Goal: Task Accomplishment & Management: Manage account settings

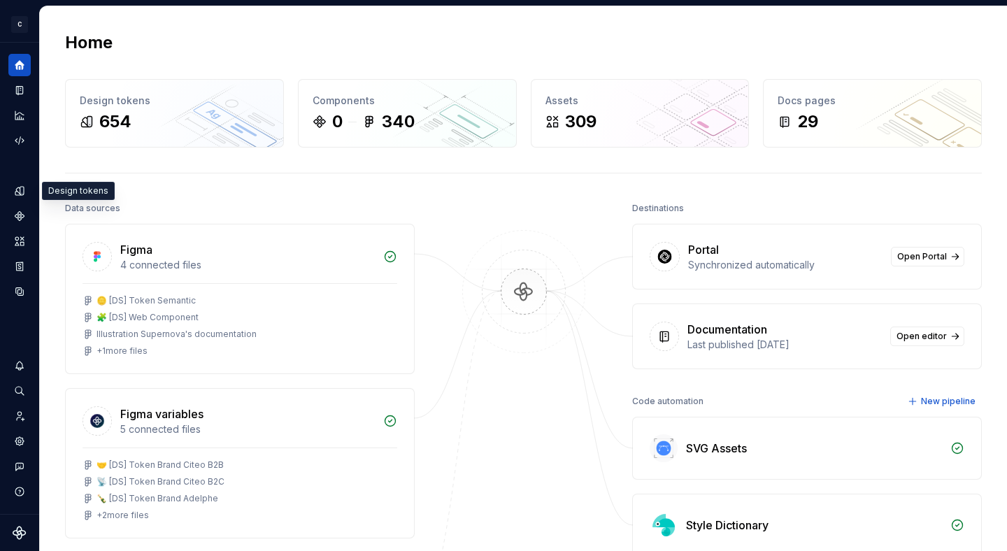
click at [23, 194] on icon "Design tokens" at bounding box center [21, 191] width 3 height 8
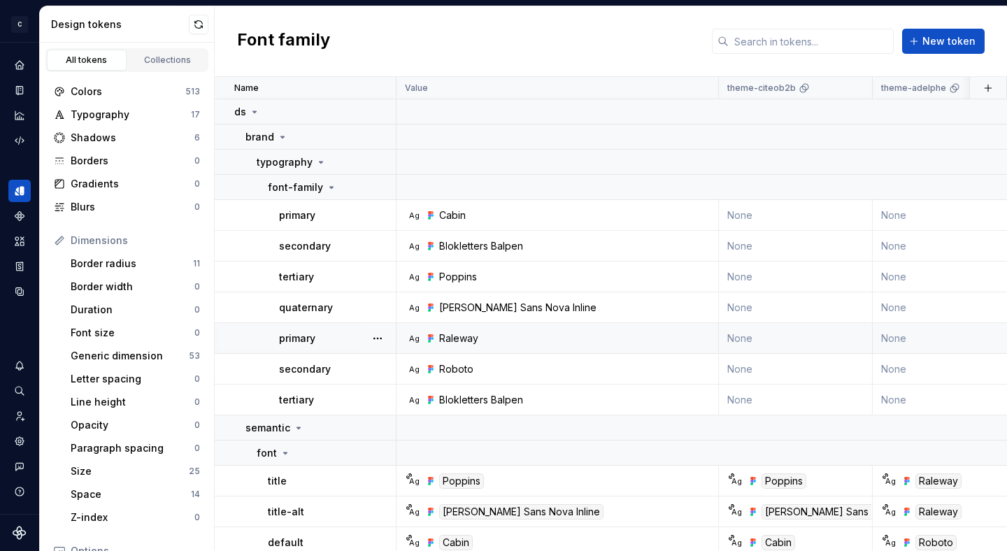
scroll to position [38, 0]
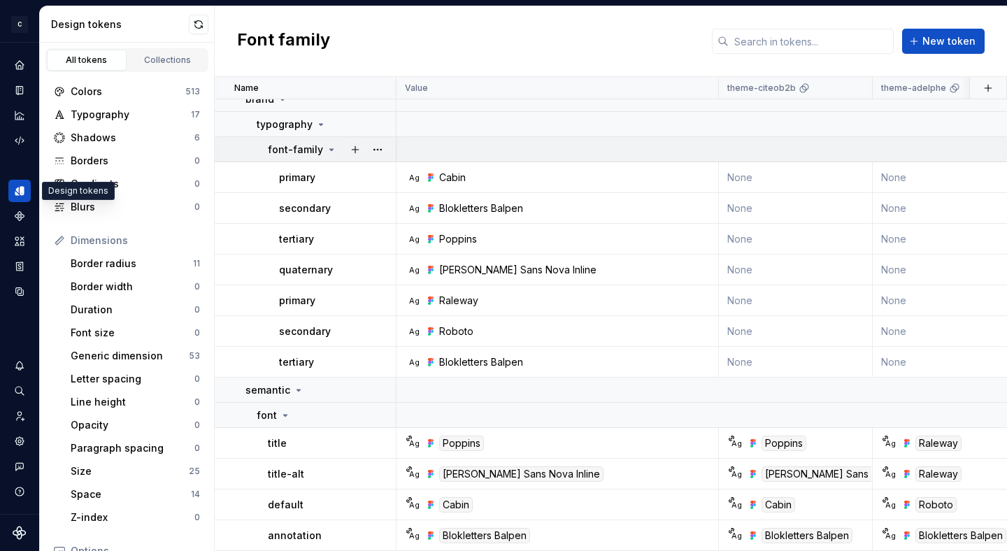
click at [329, 144] on icon at bounding box center [331, 149] width 11 height 11
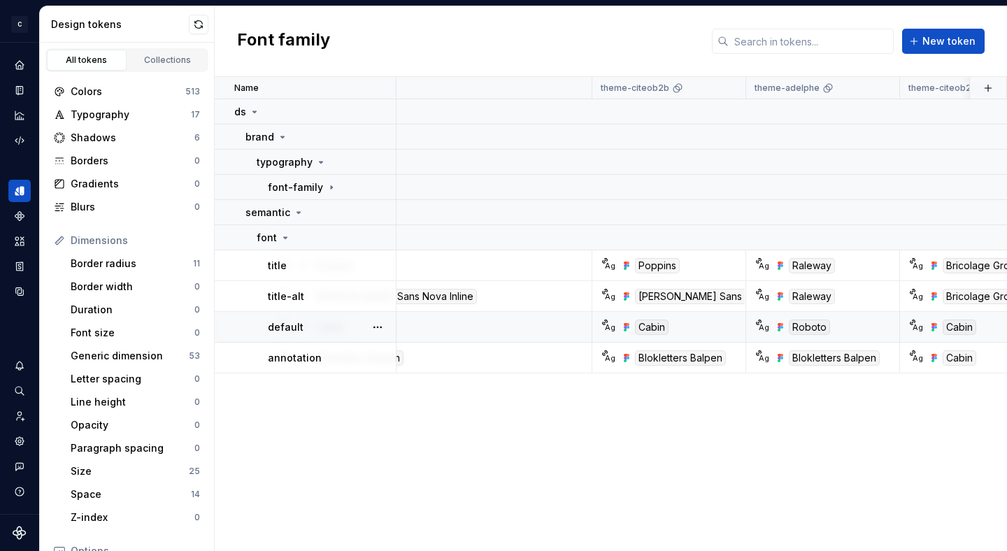
scroll to position [0, 0]
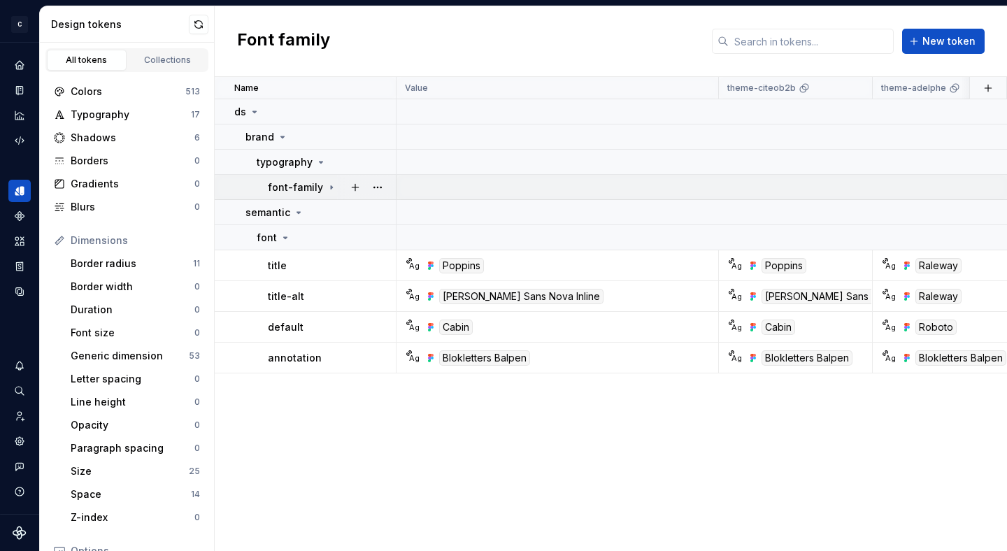
click at [326, 182] on icon at bounding box center [331, 187] width 11 height 11
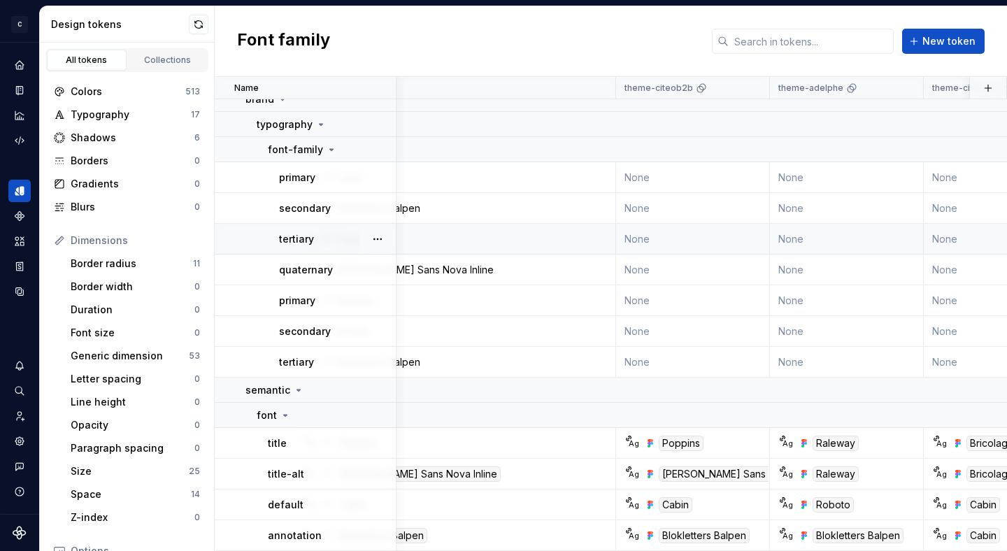
scroll to position [38, 0]
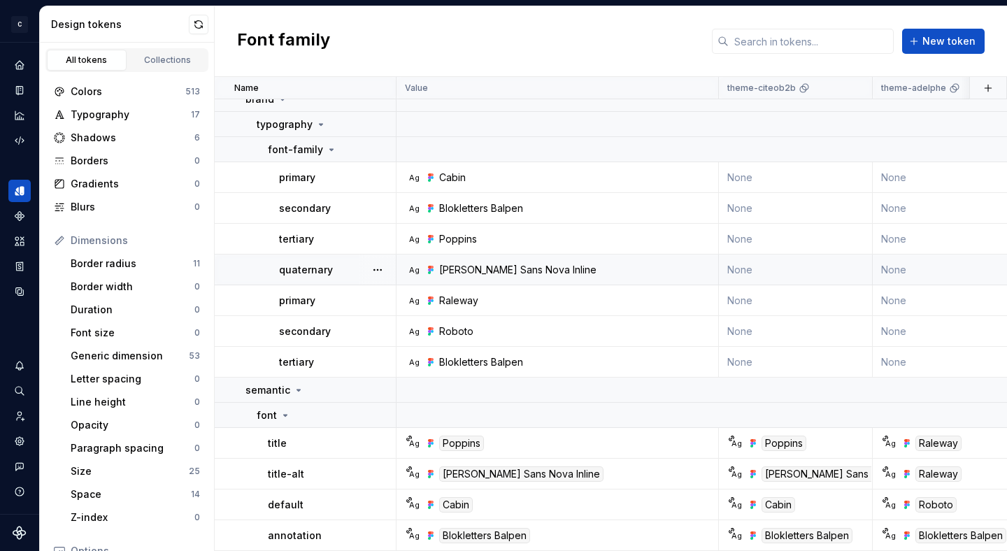
click at [559, 265] on div "Ag Gill Sans Nova Inline" at bounding box center [562, 270] width 312 height 14
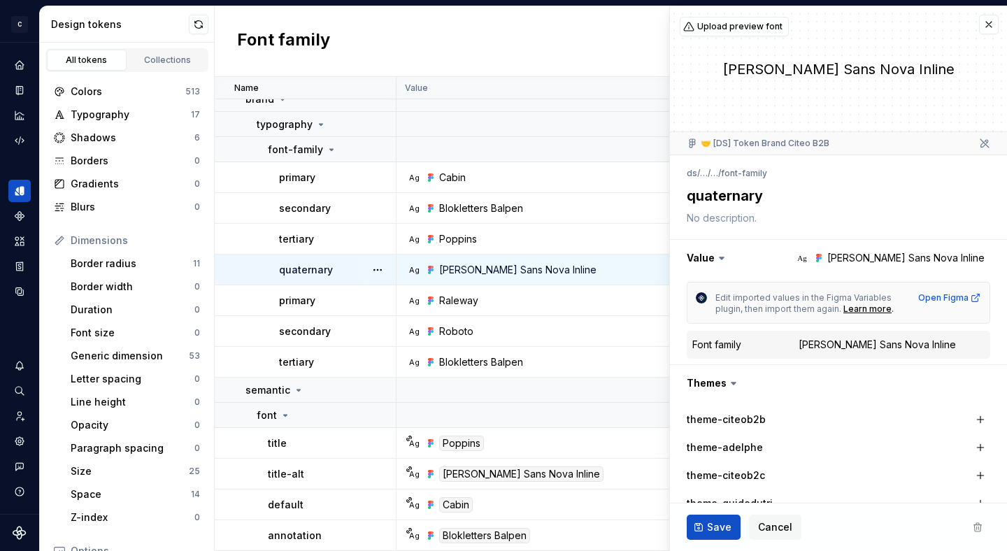
type textarea "*"
click at [995, 24] on button "button" at bounding box center [989, 25] width 20 height 20
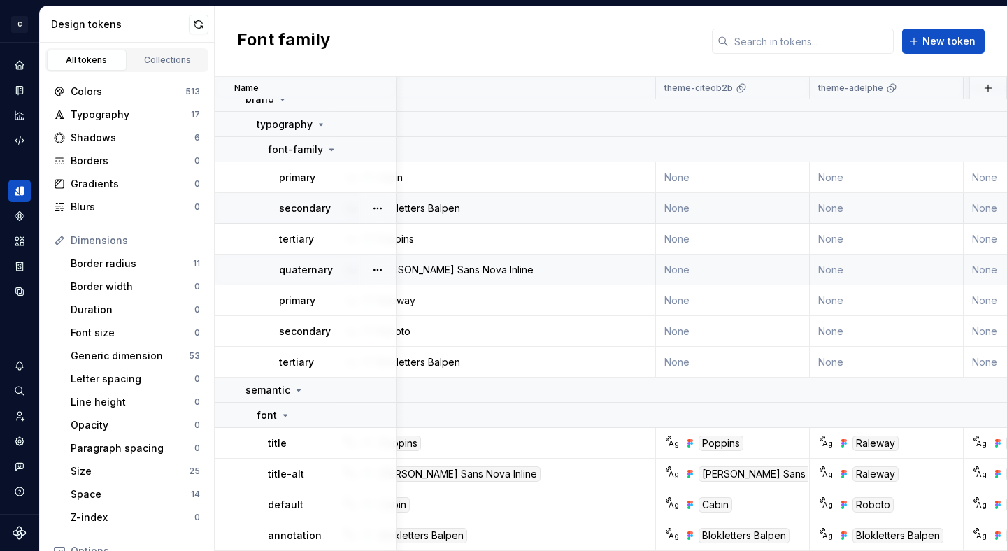
scroll to position [38, 0]
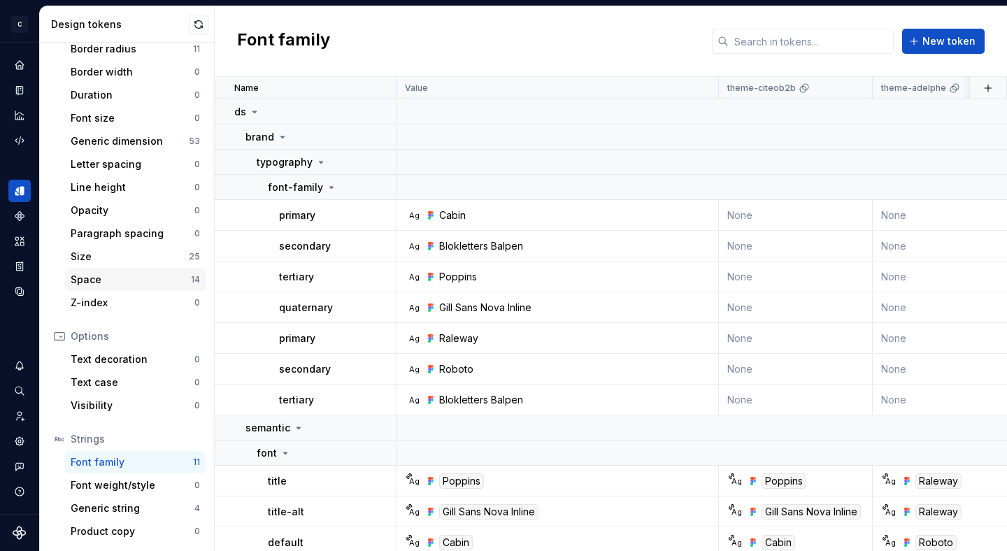
click at [134, 278] on div "Space" at bounding box center [131, 280] width 120 height 14
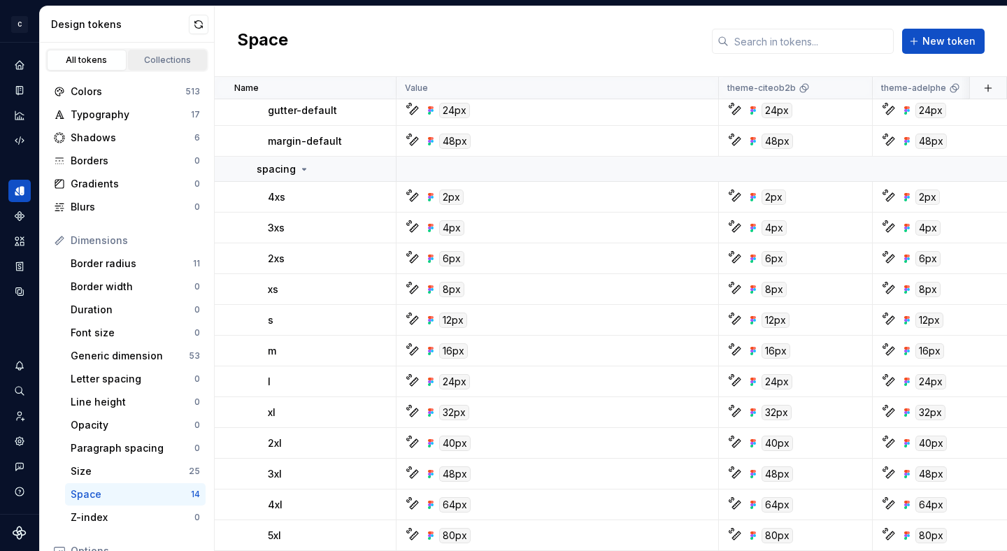
click at [164, 59] on div "Collections" at bounding box center [168, 60] width 70 height 11
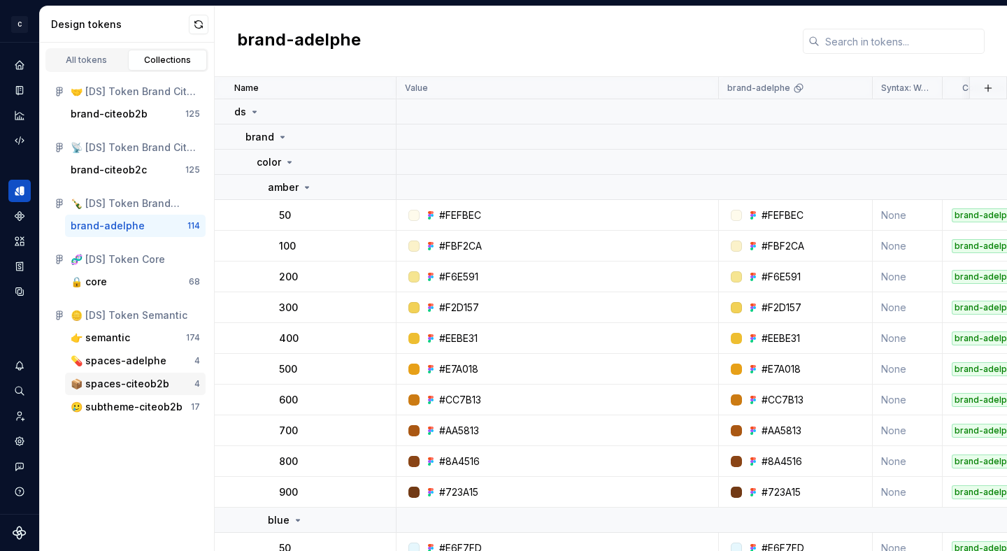
click at [142, 383] on div "📦 spaces-citeob2b" at bounding box center [120, 384] width 99 height 14
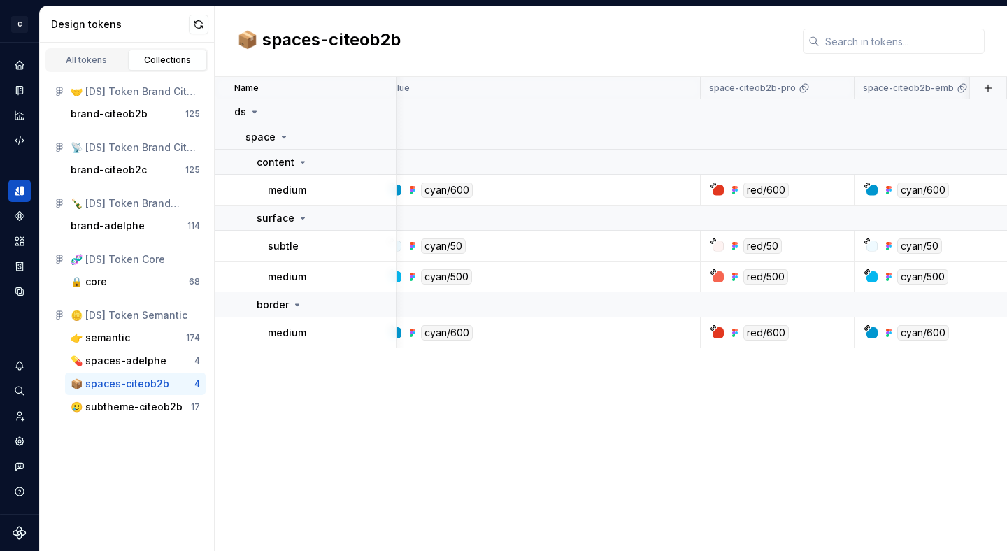
scroll to position [0, 17]
click at [123, 366] on div "💊 spaces-adelphe" at bounding box center [119, 361] width 96 height 14
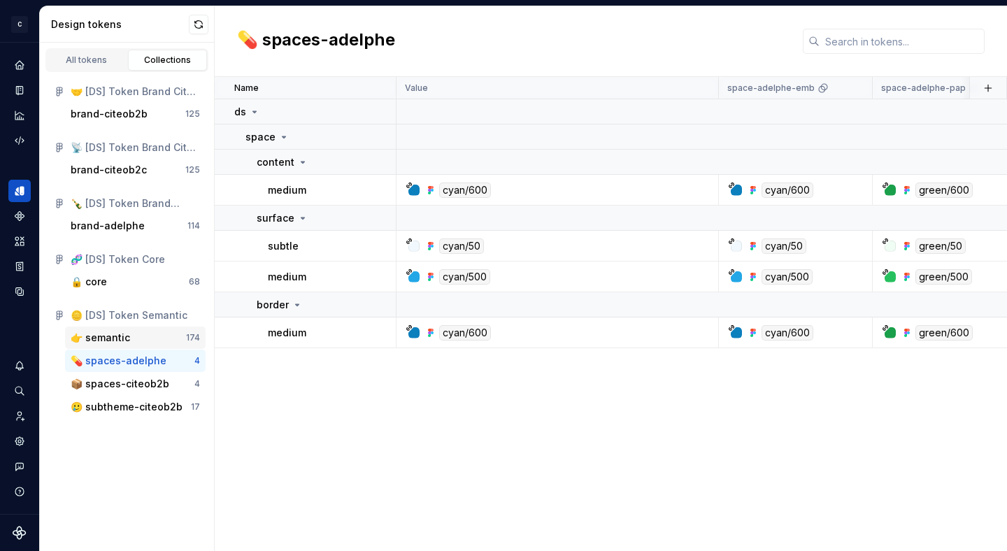
click at [127, 347] on div "👉 semantic 174" at bounding box center [135, 338] width 141 height 22
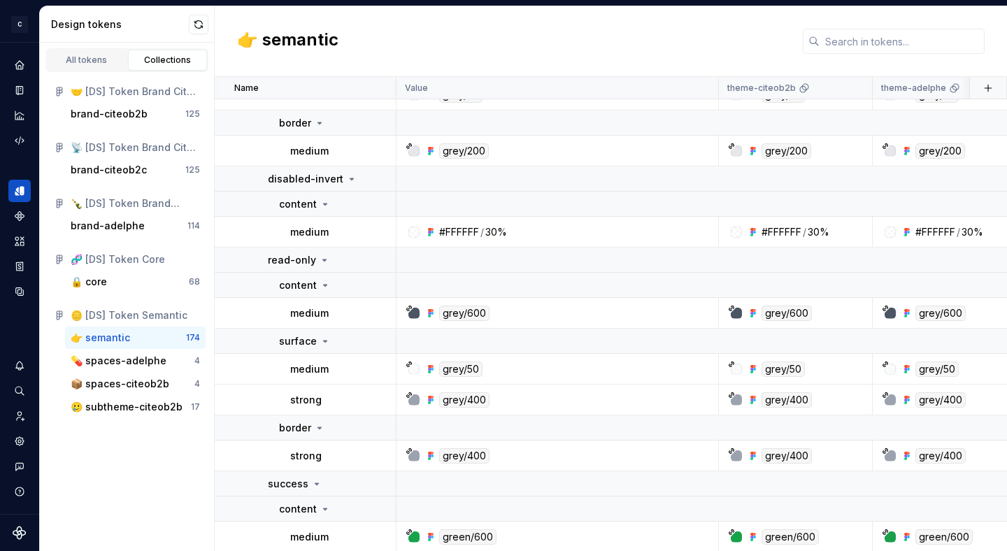
scroll to position [2650, 0]
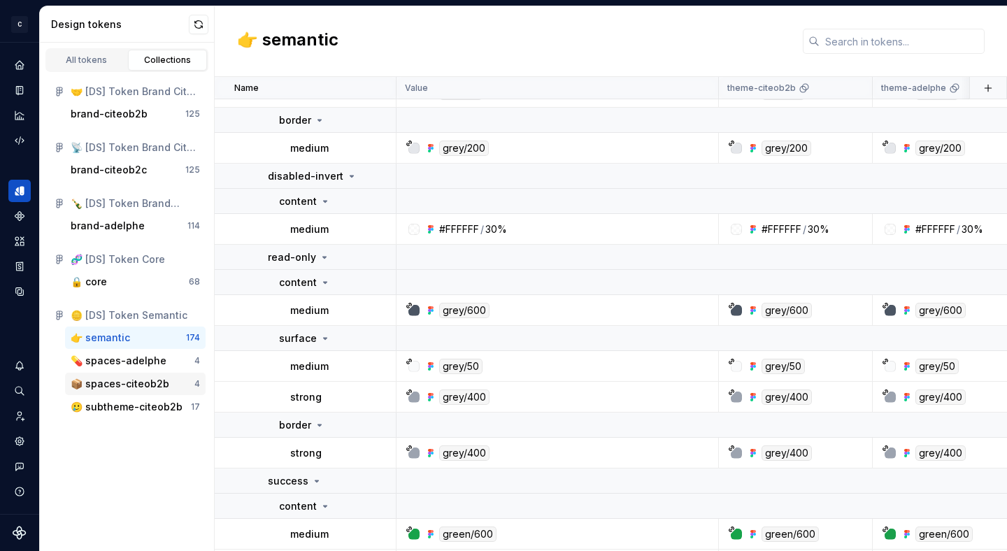
click at [136, 388] on div "📦 spaces-citeob2b" at bounding box center [120, 384] width 99 height 14
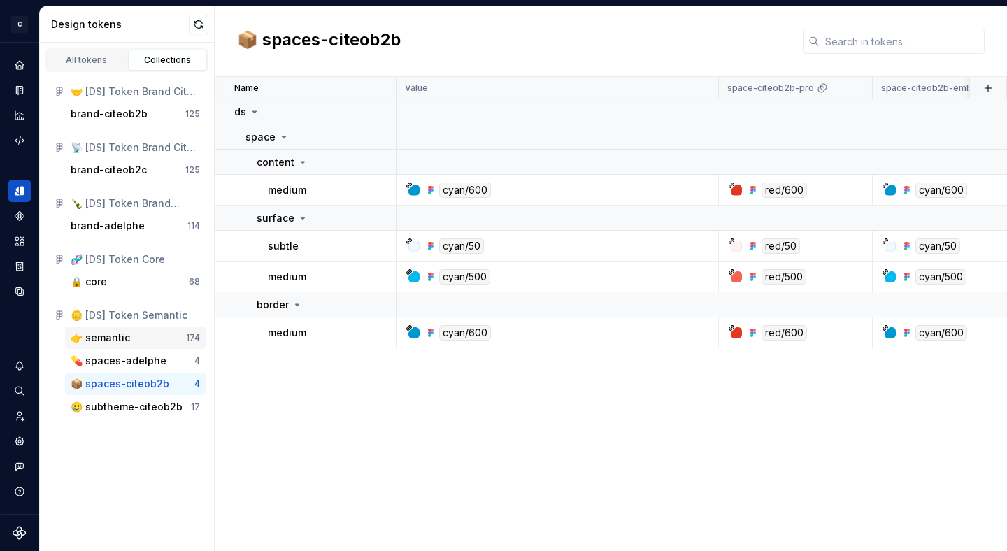
click at [134, 341] on div "👉 semantic" at bounding box center [128, 338] width 115 height 14
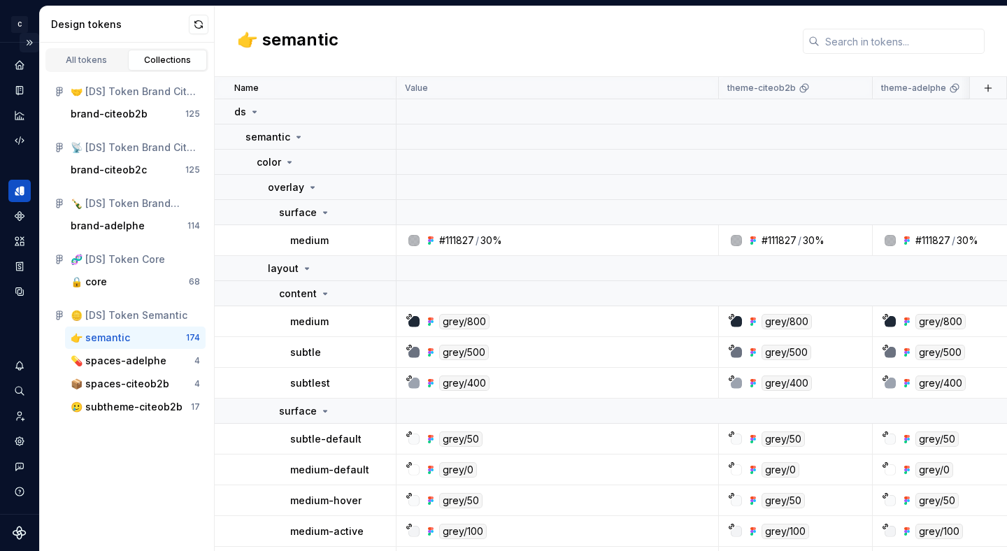
click at [27, 45] on button "Expand sidebar" at bounding box center [30, 43] width 20 height 20
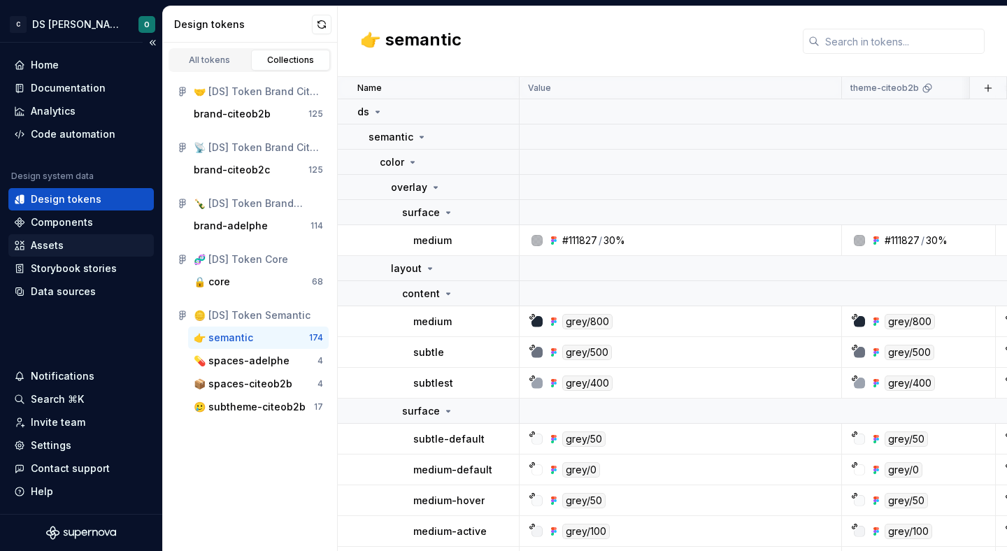
click at [95, 248] on div "Assets" at bounding box center [81, 246] width 134 height 14
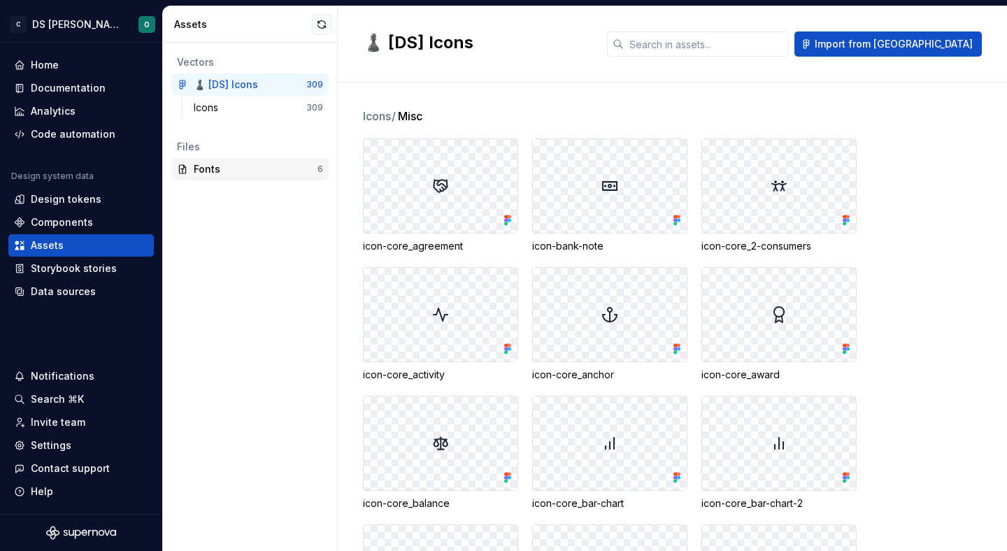
click at [253, 167] on div "Fonts" at bounding box center [256, 169] width 124 height 14
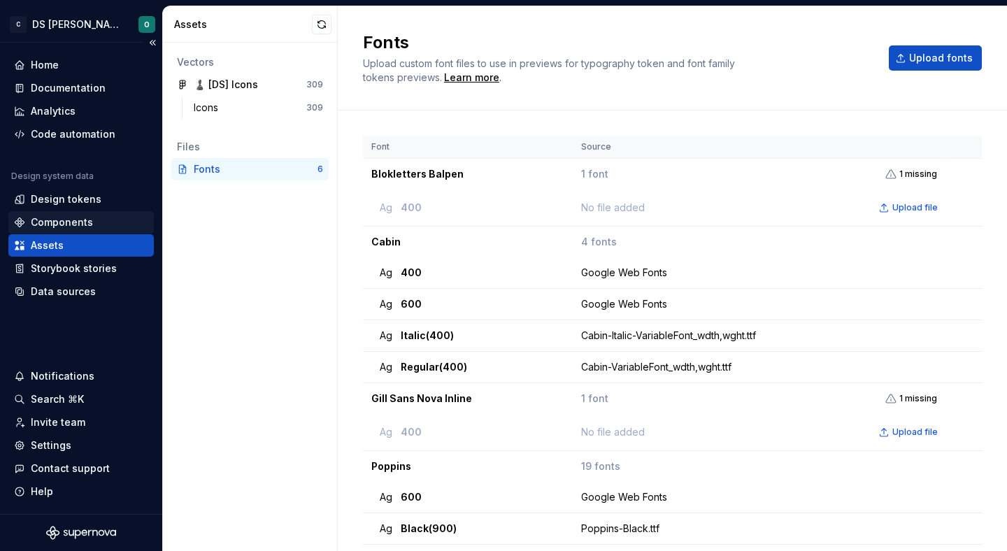
click at [101, 215] on div "Components" at bounding box center [81, 222] width 134 height 14
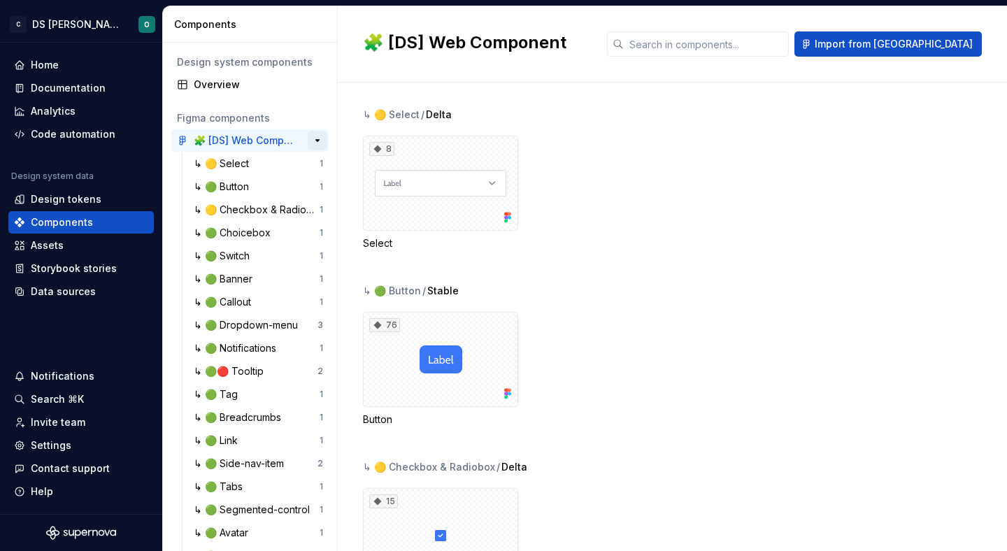
click at [322, 141] on button "button" at bounding box center [318, 141] width 20 height 20
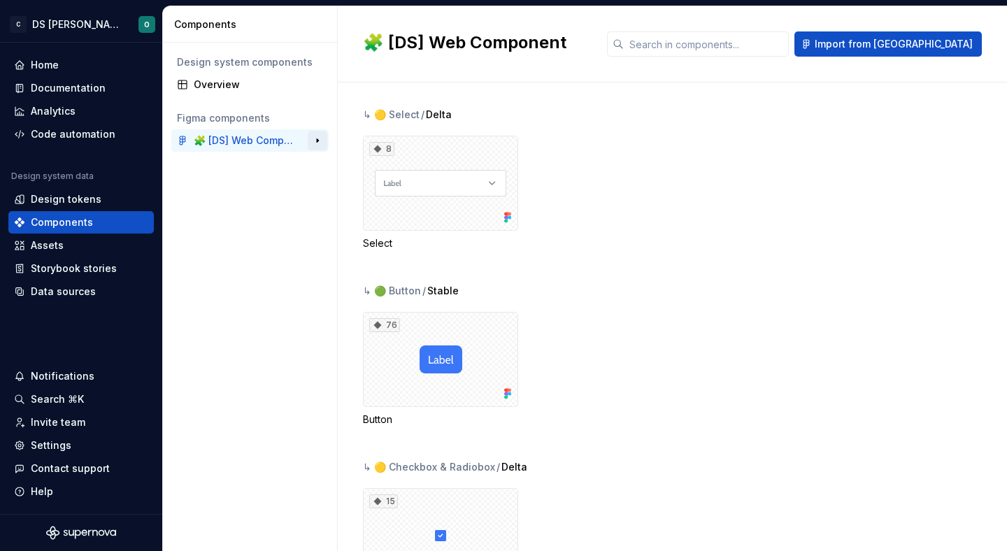
click at [322, 141] on button "button" at bounding box center [318, 141] width 20 height 20
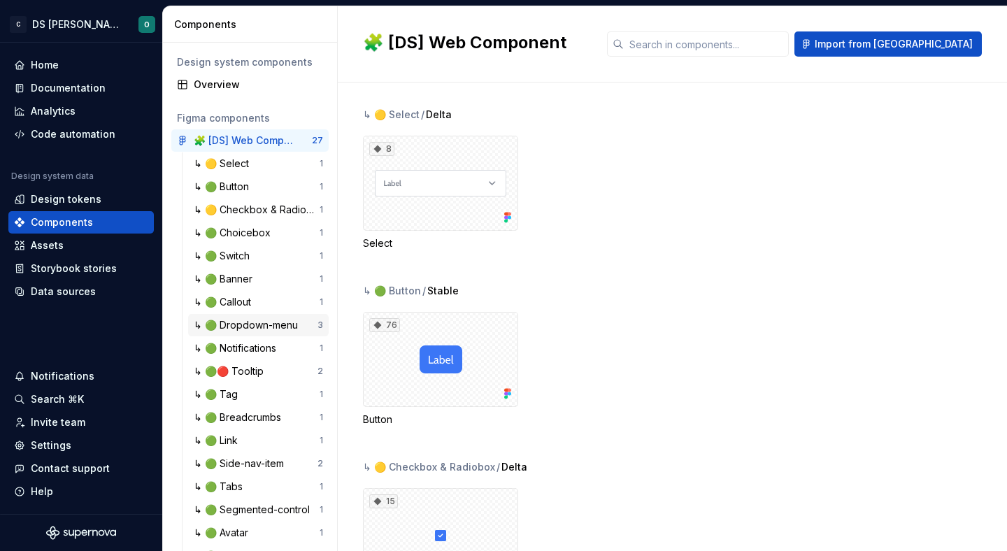
scroll to position [122, 0]
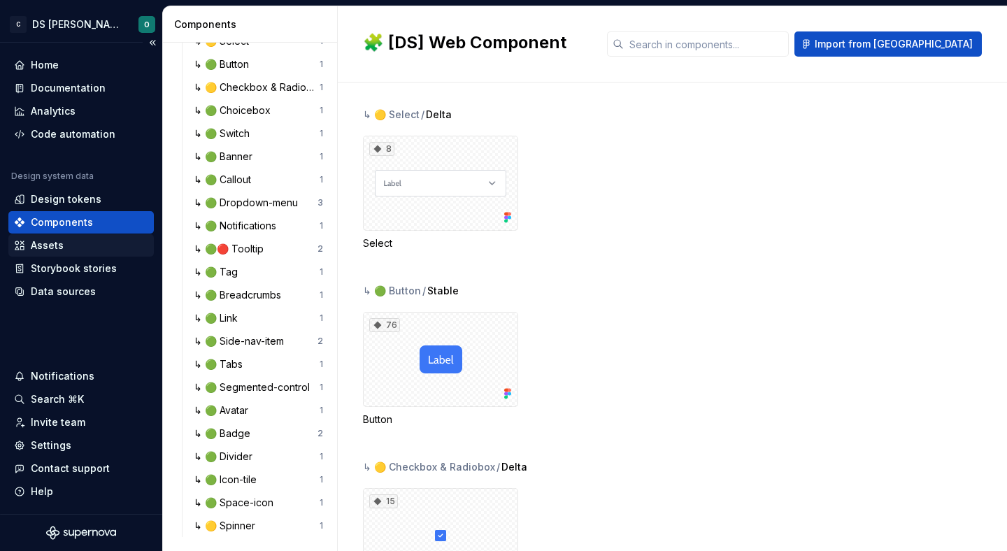
click at [106, 244] on div "Assets" at bounding box center [81, 246] width 134 height 14
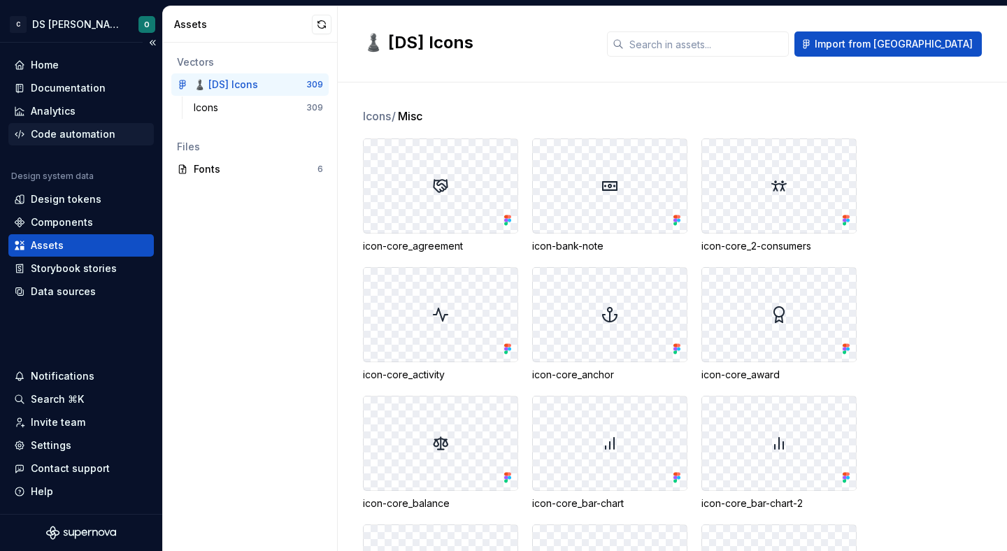
click at [98, 139] on div "Code automation" at bounding box center [73, 134] width 85 height 14
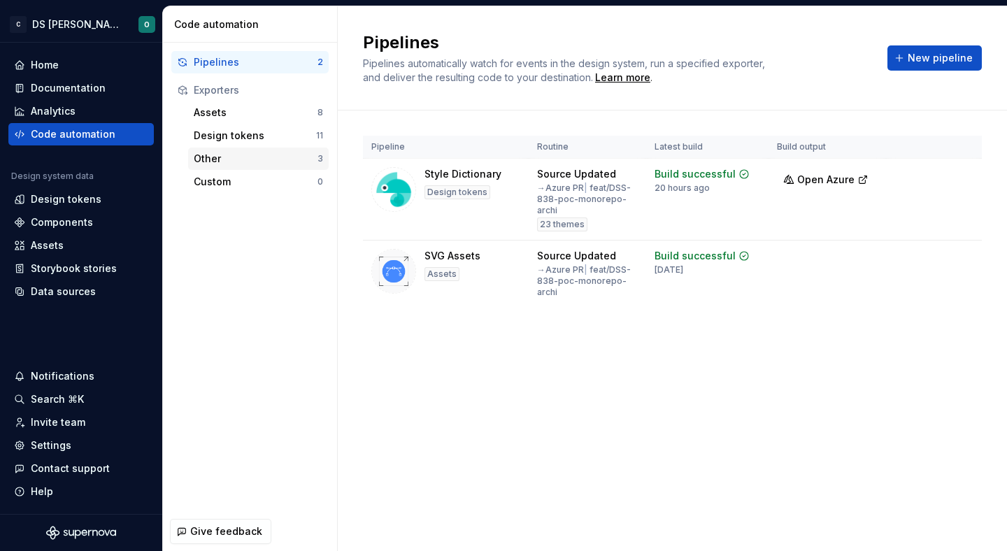
click at [247, 167] on div "Other 3" at bounding box center [258, 159] width 141 height 22
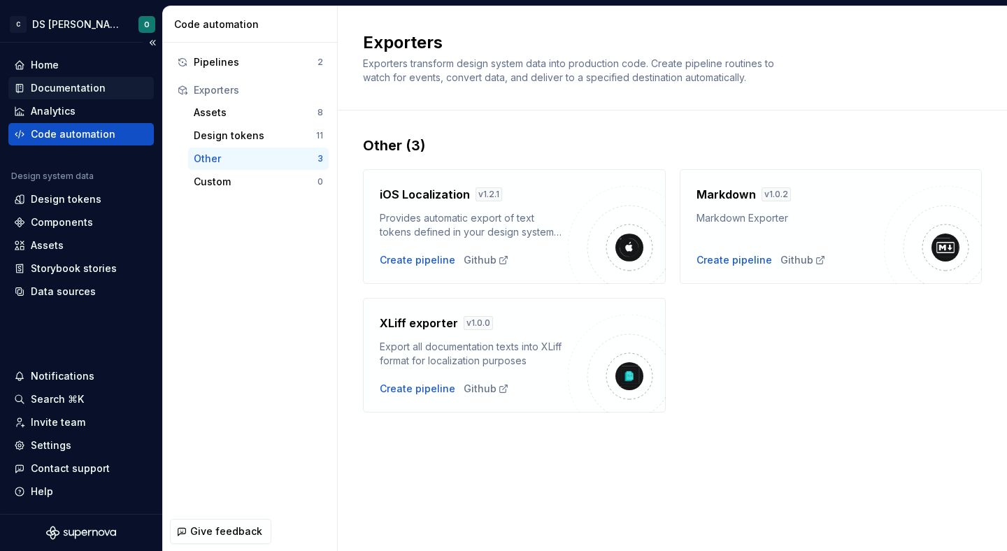
click at [74, 95] on div "Documentation" at bounding box center [81, 88] width 146 height 22
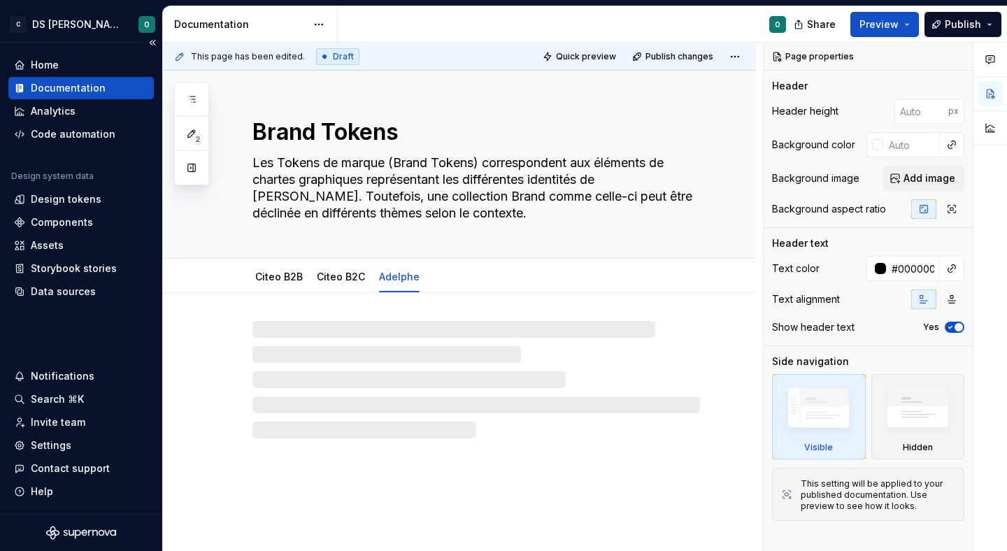
type textarea "*"
click at [74, 113] on div "Analytics" at bounding box center [81, 111] width 134 height 14
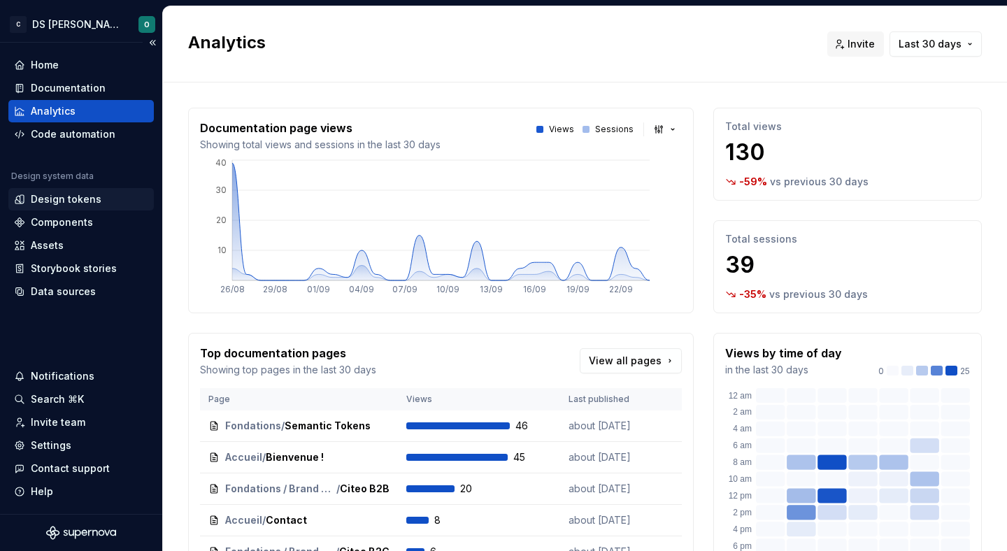
click at [98, 200] on div "Design tokens" at bounding box center [81, 199] width 134 height 14
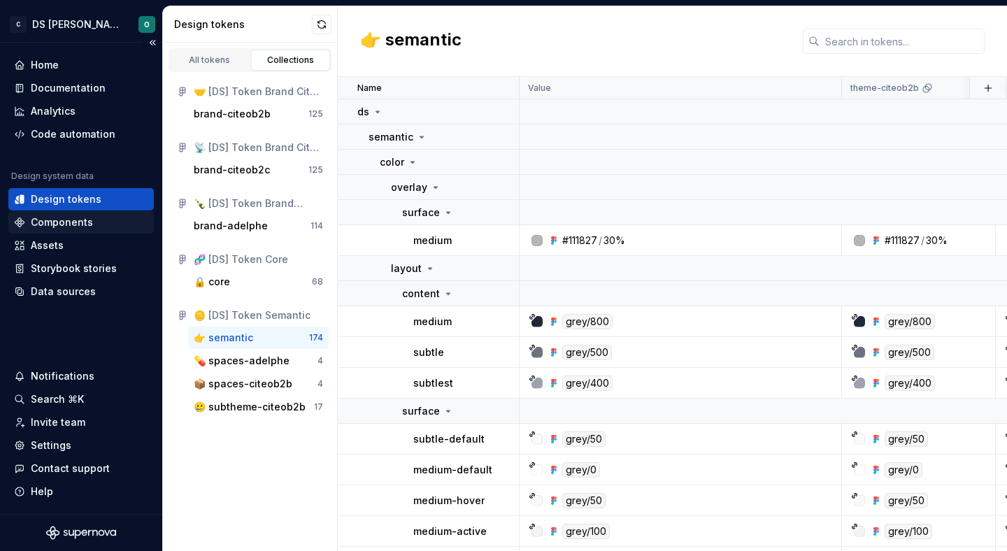
click at [98, 218] on div "Components" at bounding box center [81, 222] width 134 height 14
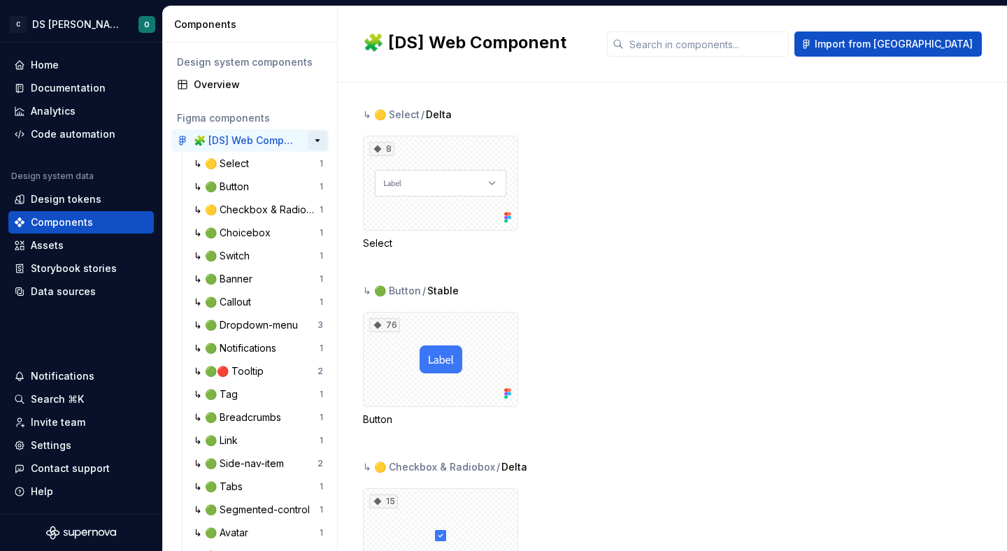
click at [318, 141] on button "button" at bounding box center [318, 141] width 20 height 20
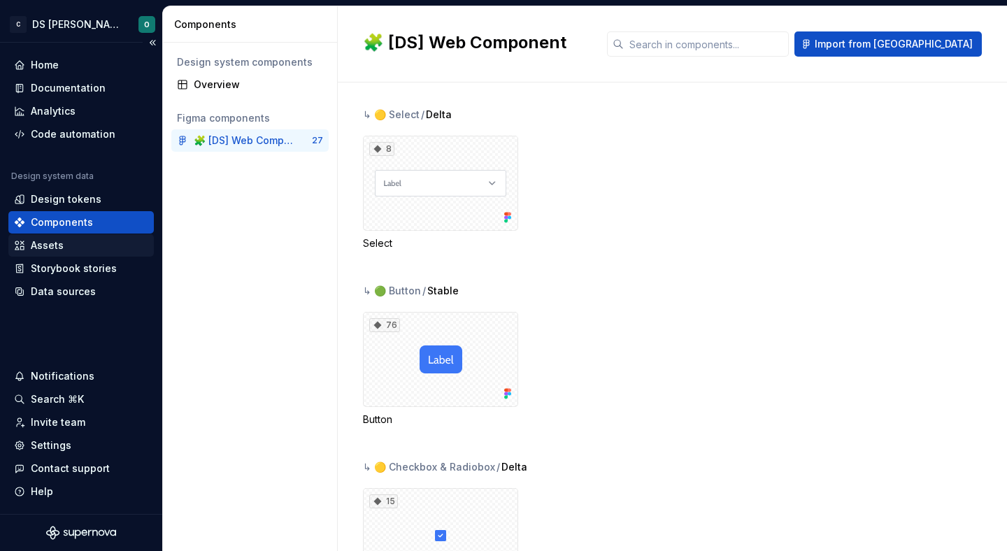
click at [70, 249] on div "Assets" at bounding box center [81, 246] width 134 height 14
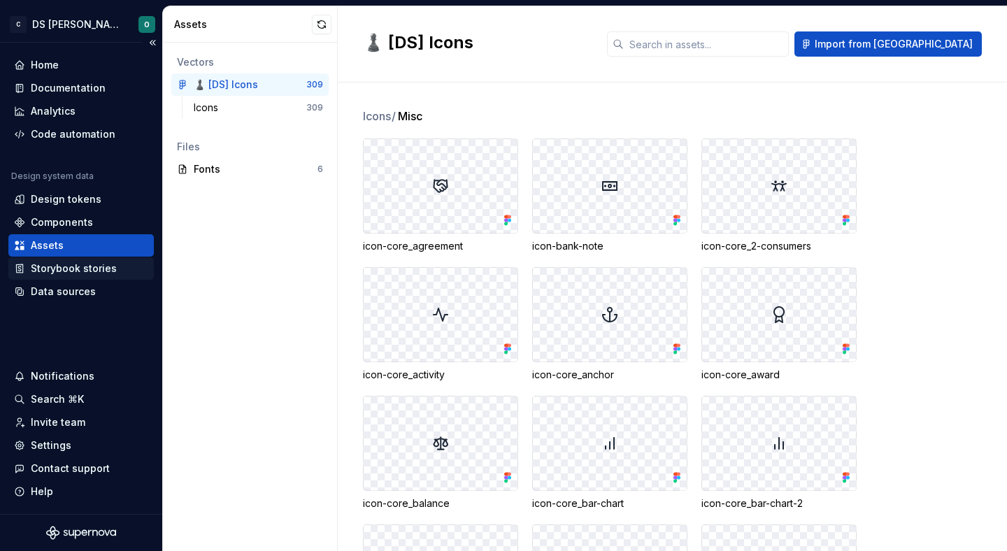
click at [101, 260] on div "Storybook stories" at bounding box center [81, 268] width 146 height 22
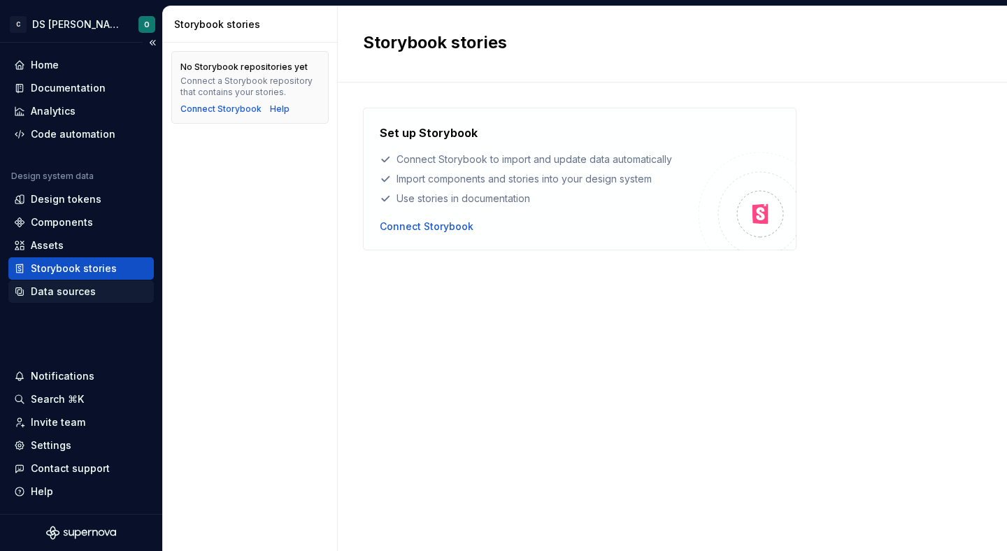
click at [100, 283] on div "Data sources" at bounding box center [81, 292] width 146 height 22
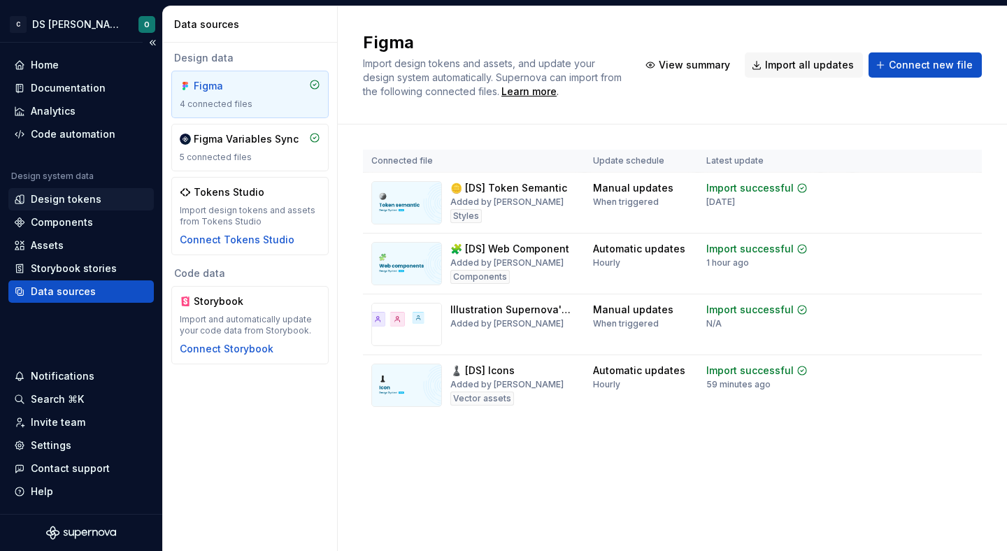
click at [107, 197] on div "Design tokens" at bounding box center [81, 199] width 134 height 14
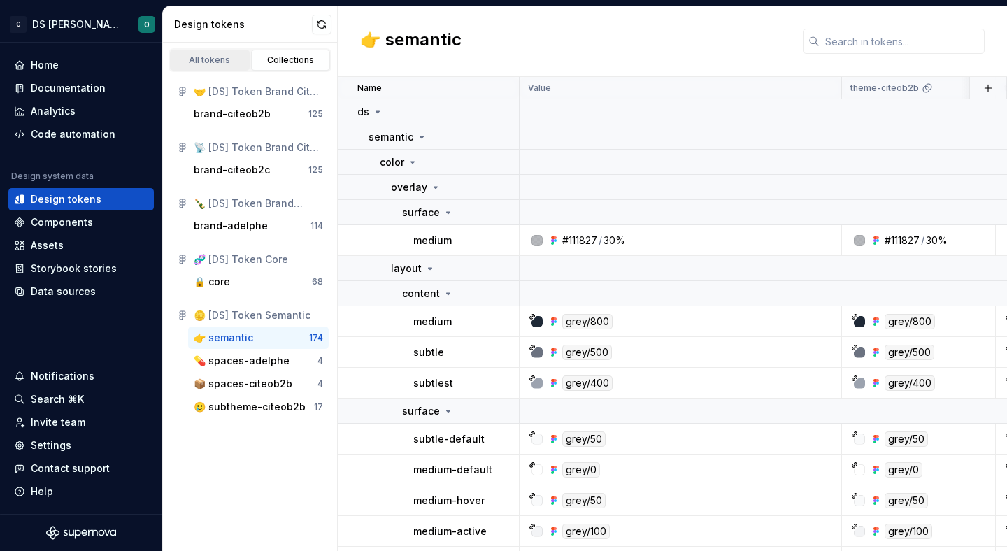
click at [203, 55] on div "All tokens" at bounding box center [210, 60] width 70 height 11
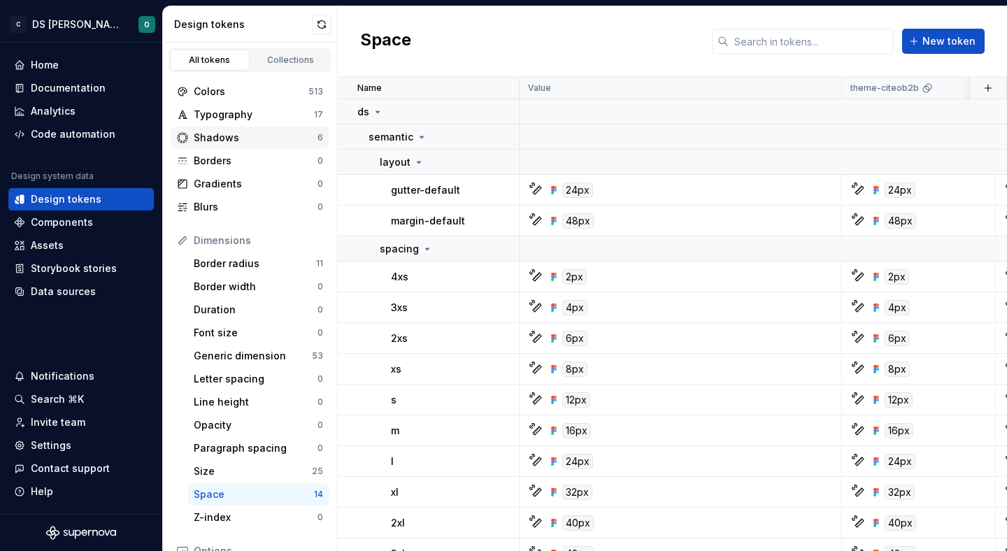
click at [277, 131] on div "Shadows" at bounding box center [256, 138] width 124 height 14
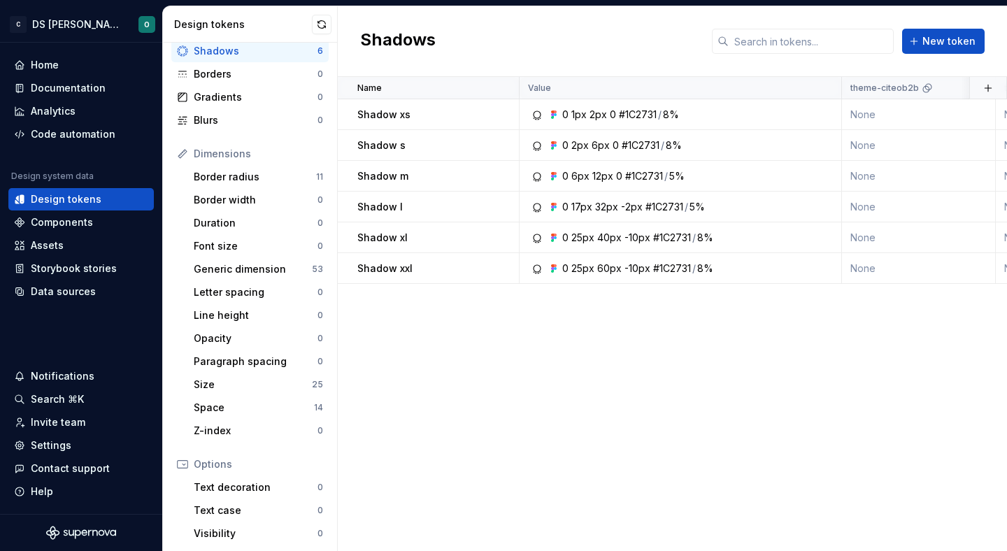
scroll to position [89, 0]
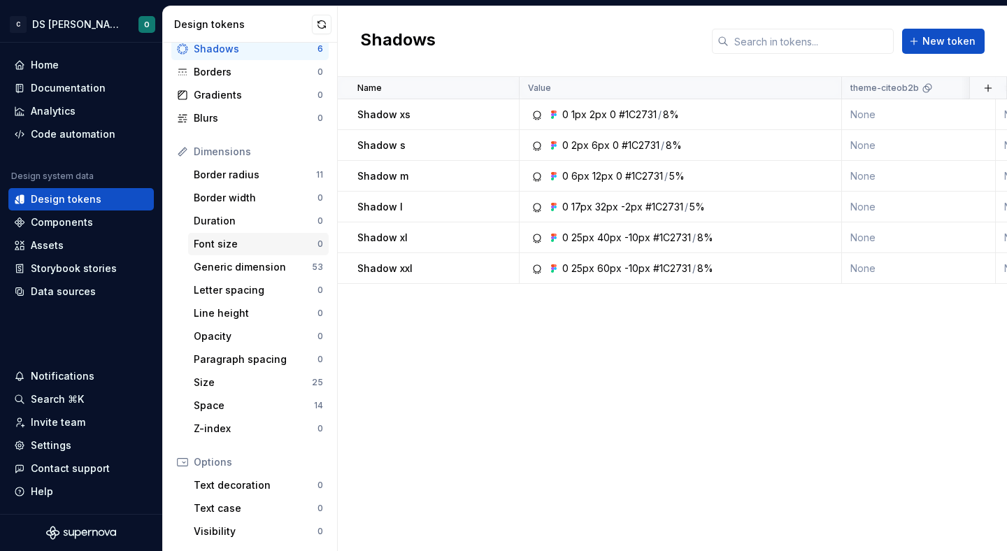
click at [262, 248] on div "Font size" at bounding box center [256, 244] width 124 height 14
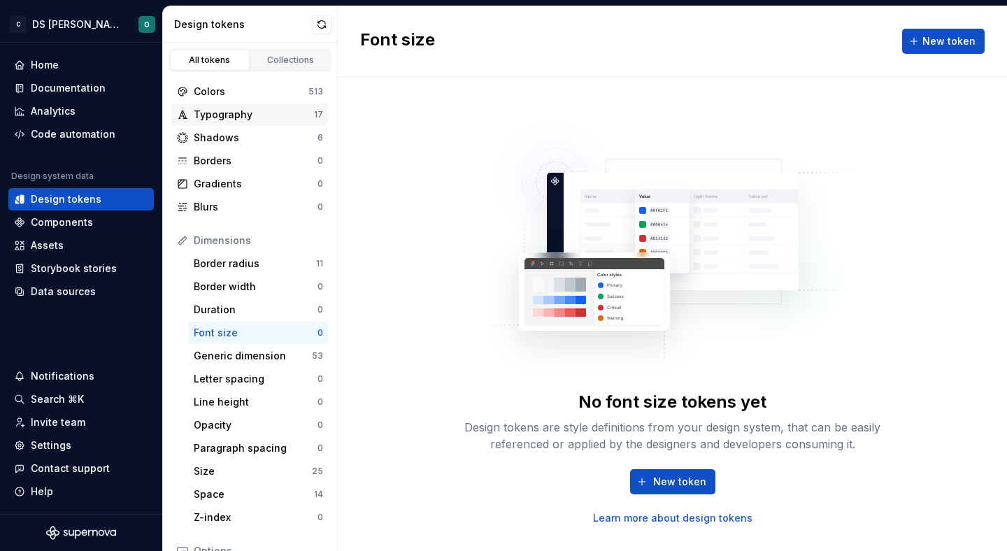
click at [284, 119] on div "Typography" at bounding box center [254, 115] width 120 height 14
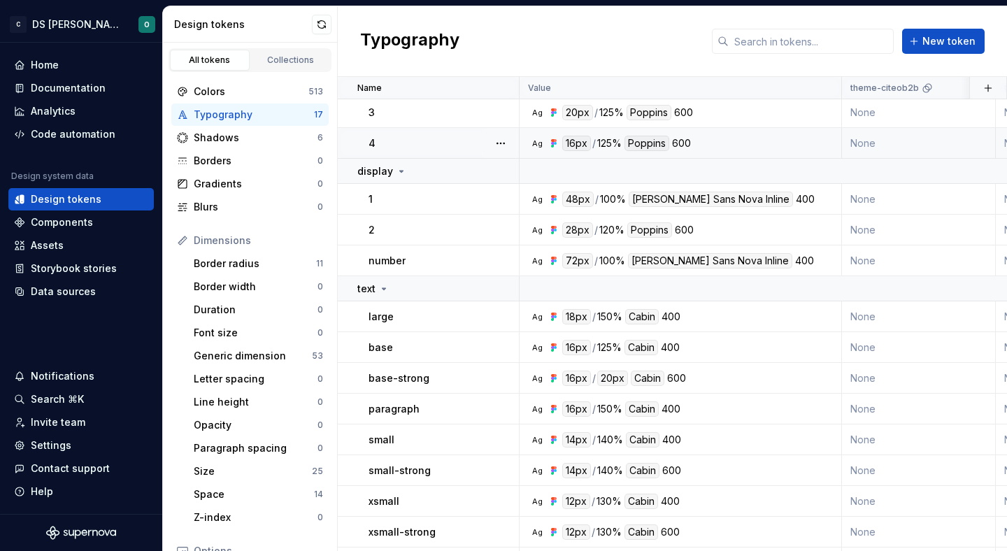
scroll to position [147, 0]
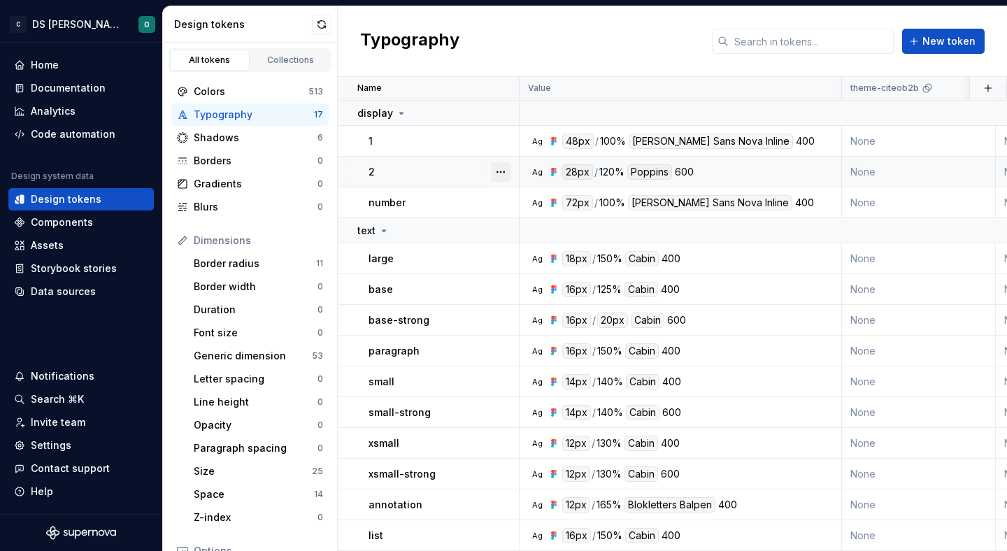
click at [501, 171] on button "button" at bounding box center [501, 172] width 20 height 20
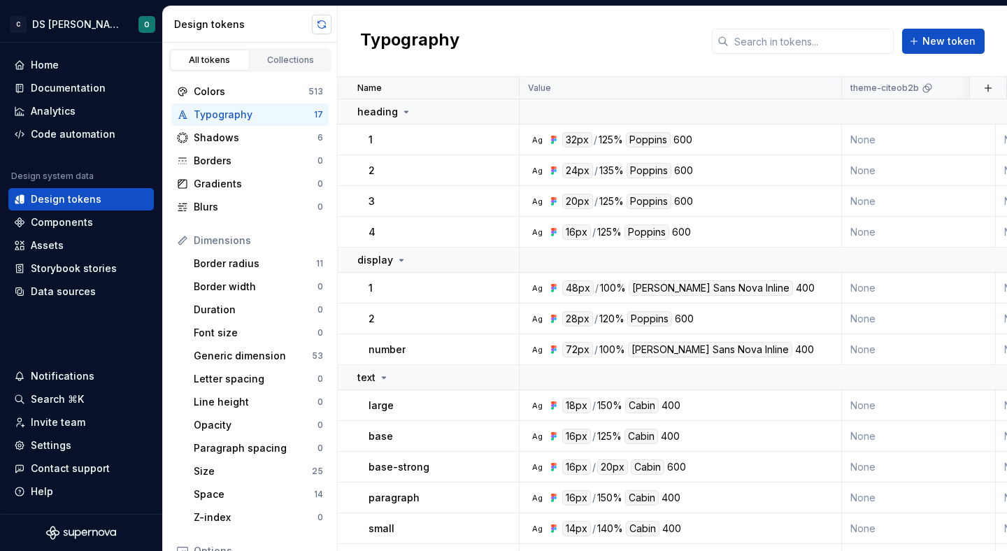
click at [318, 19] on button "button" at bounding box center [322, 25] width 20 height 20
click at [104, 222] on div "Components" at bounding box center [81, 222] width 134 height 14
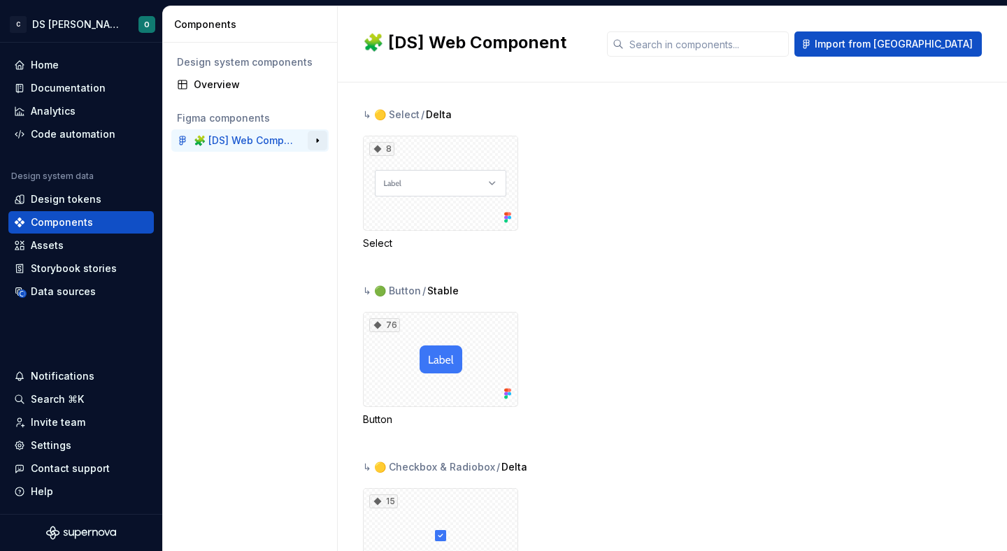
click at [323, 139] on button "button" at bounding box center [318, 141] width 20 height 20
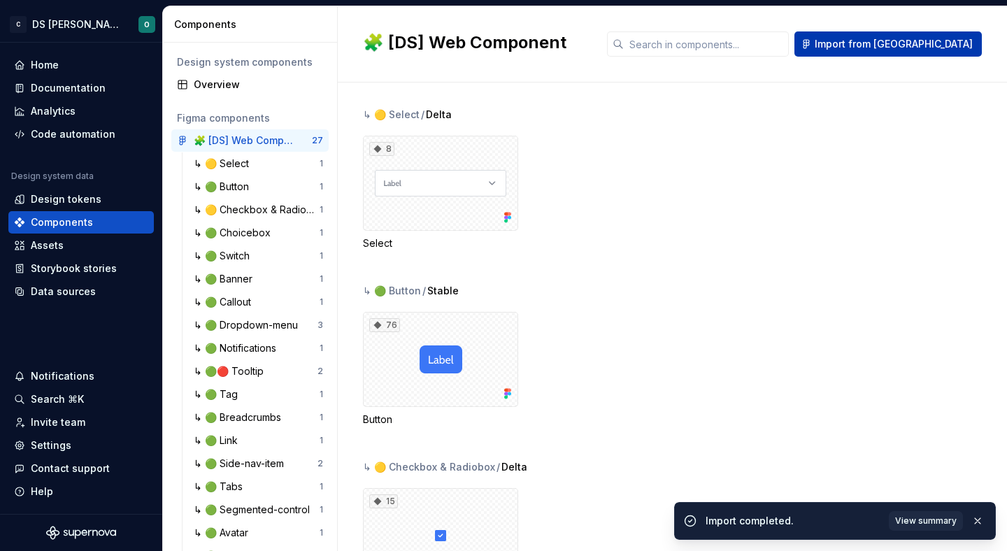
click at [954, 47] on span "Import from Figma" at bounding box center [894, 44] width 158 height 14
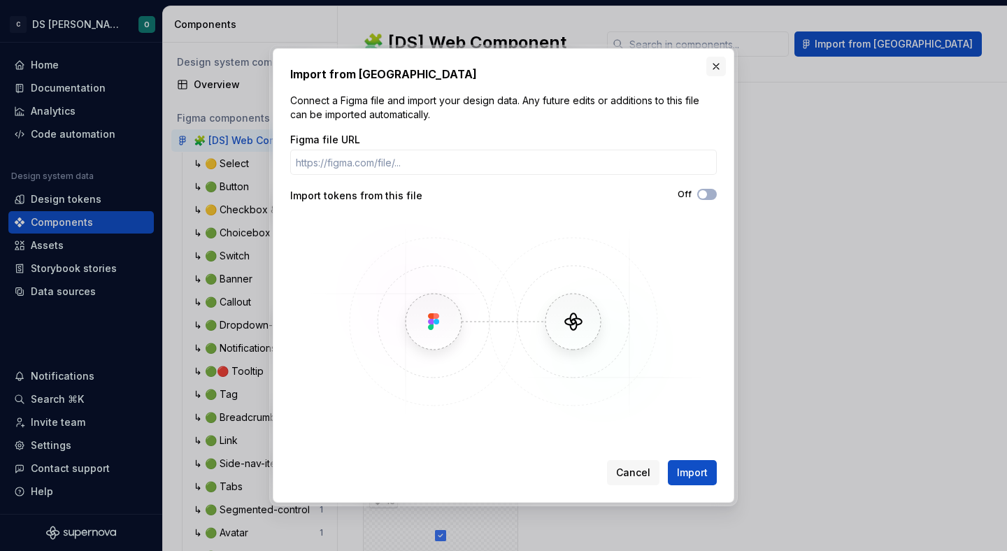
click at [716, 64] on button "button" at bounding box center [717, 67] width 20 height 20
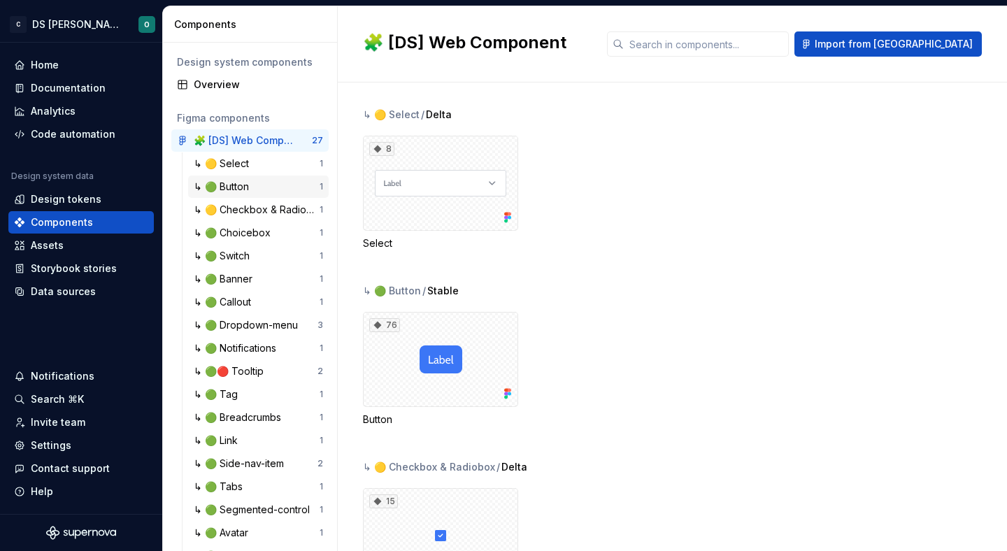
click at [229, 185] on div "↳ 🟢 Button" at bounding box center [224, 187] width 61 height 14
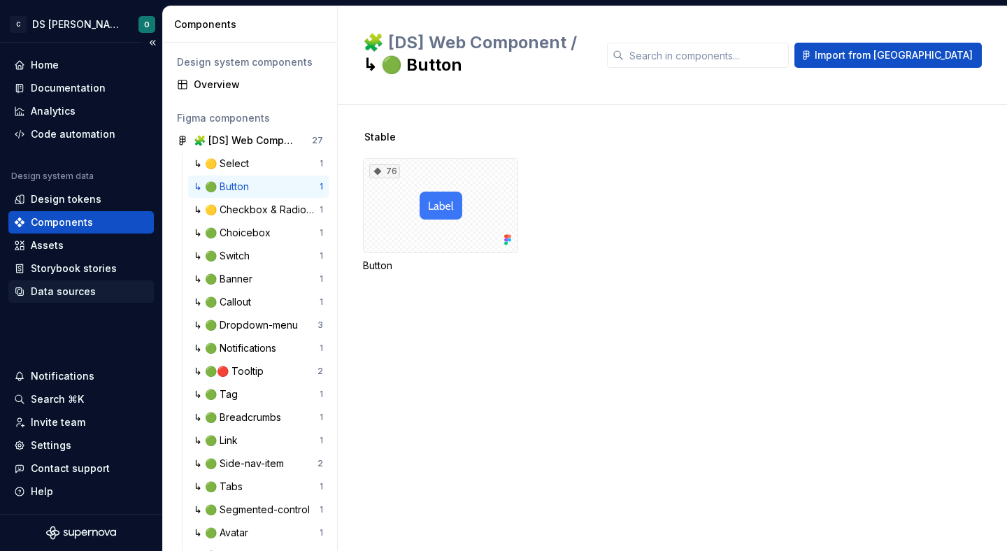
click at [104, 290] on div "Data sources" at bounding box center [81, 292] width 134 height 14
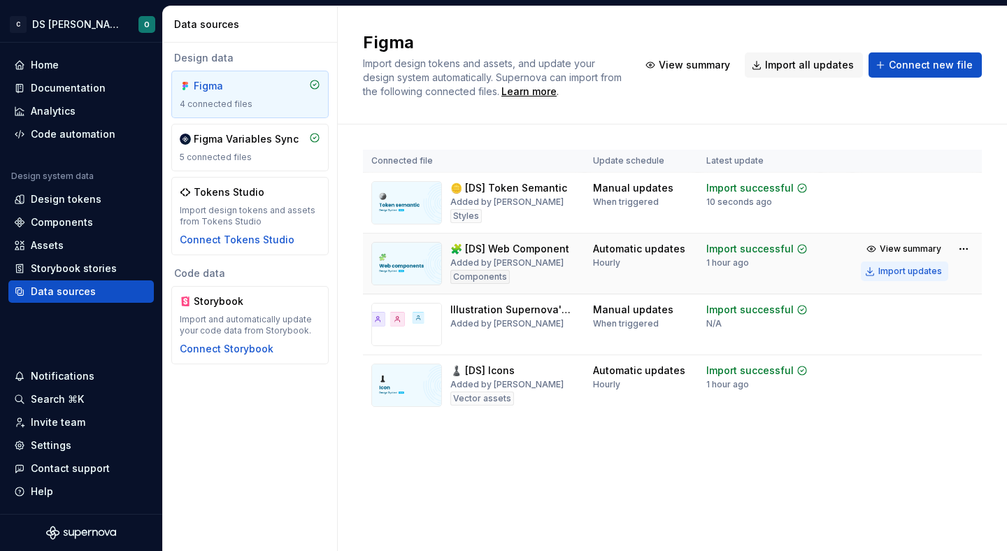
click at [904, 269] on div "Import updates" at bounding box center [911, 271] width 64 height 11
click at [92, 194] on div "Design tokens" at bounding box center [66, 199] width 71 height 14
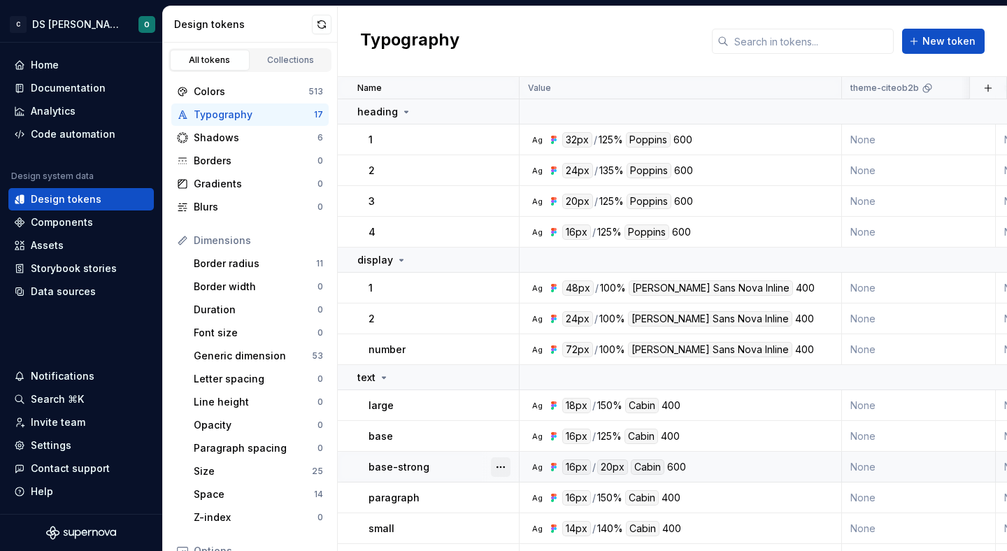
click at [492, 469] on button "button" at bounding box center [501, 468] width 20 height 20
click at [537, 393] on div "Open detail" at bounding box center [562, 389] width 91 height 14
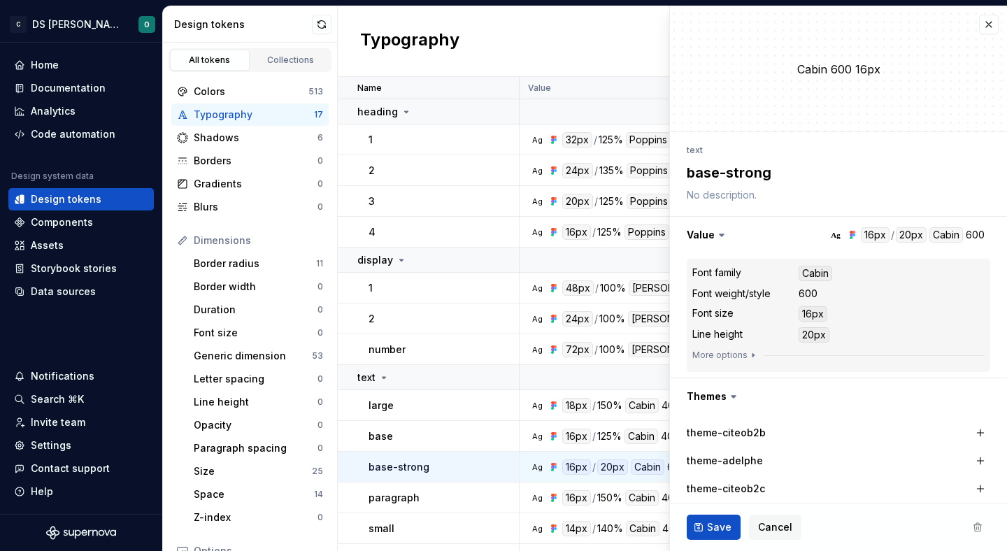
type textarea "*"
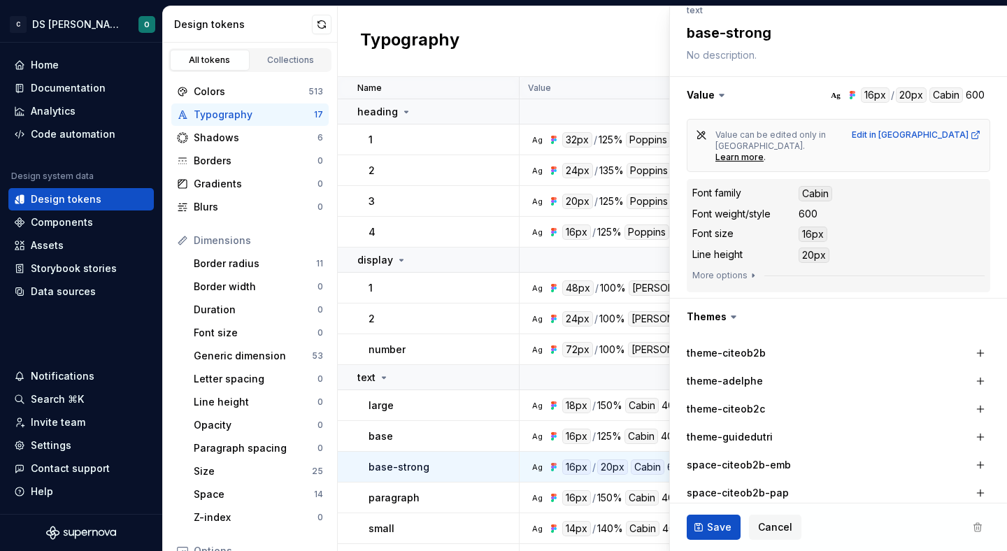
scroll to position [174, 0]
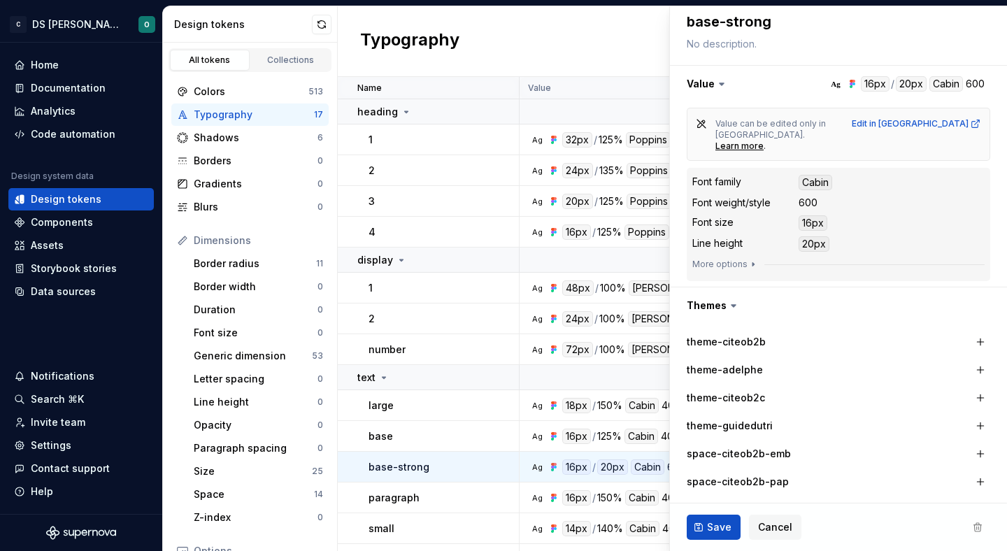
click at [753, 270] on div at bounding box center [839, 273] width 292 height 6
click at [753, 263] on icon "button" at bounding box center [753, 264] width 1 height 3
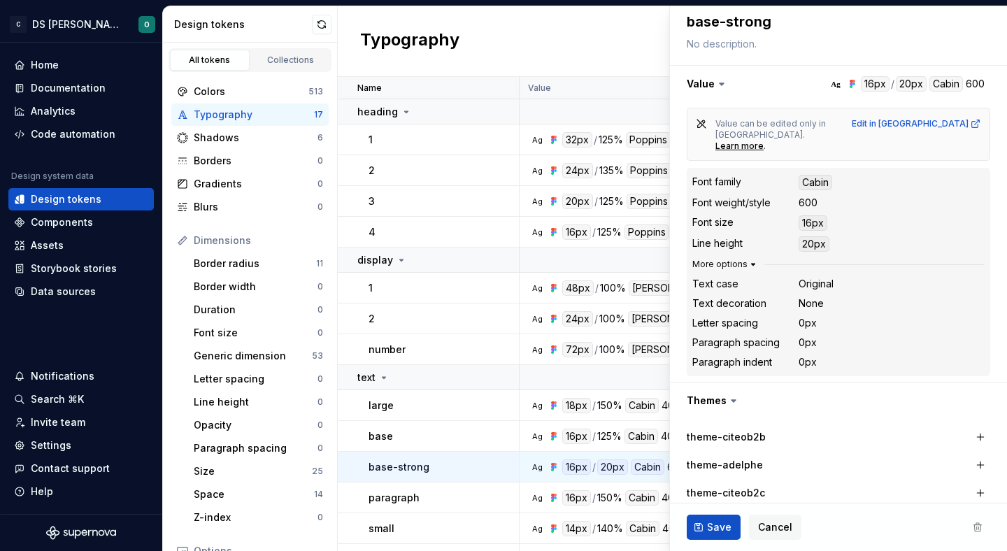
click at [752, 264] on icon "button" at bounding box center [753, 264] width 3 height 1
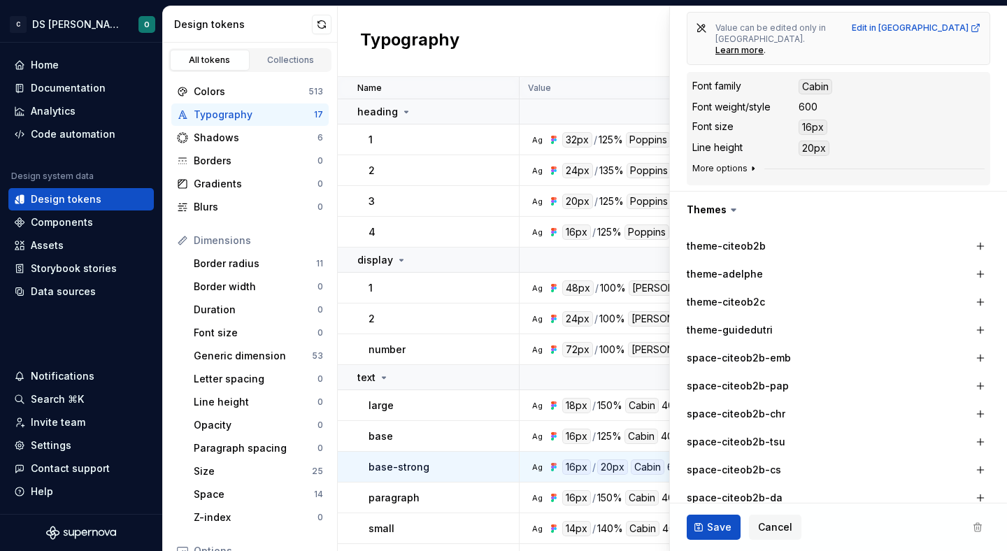
scroll to position [0, 0]
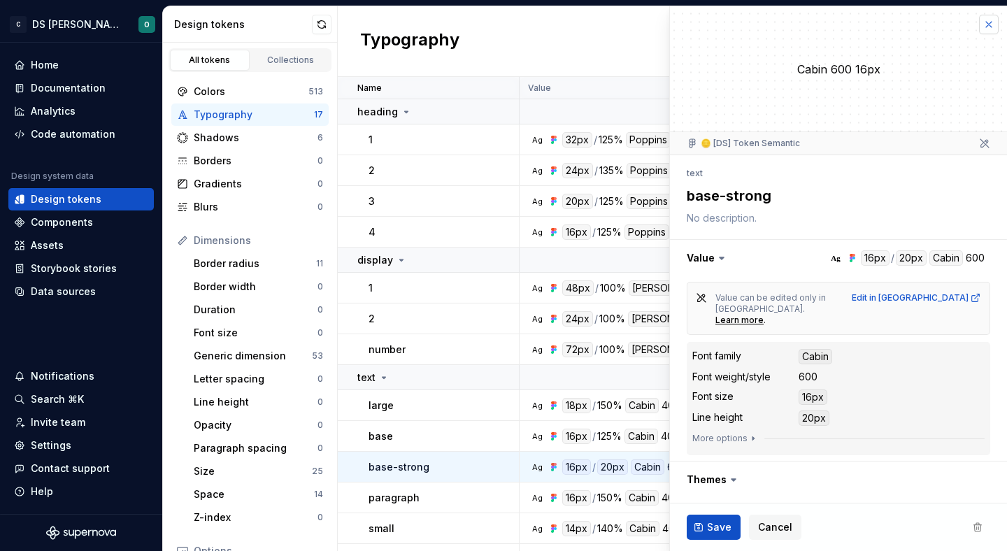
click at [986, 27] on button "button" at bounding box center [989, 25] width 20 height 20
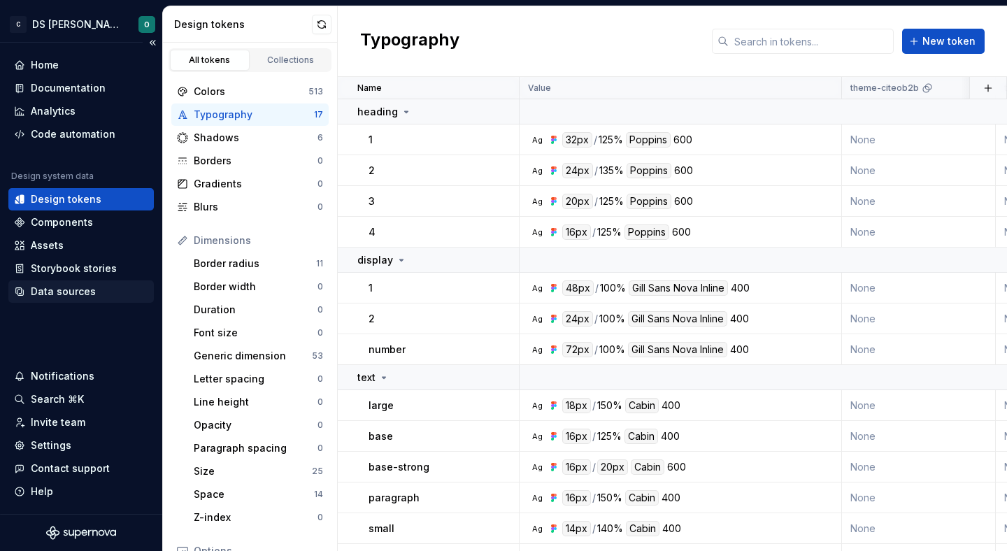
click at [87, 291] on div "Data sources" at bounding box center [63, 292] width 65 height 14
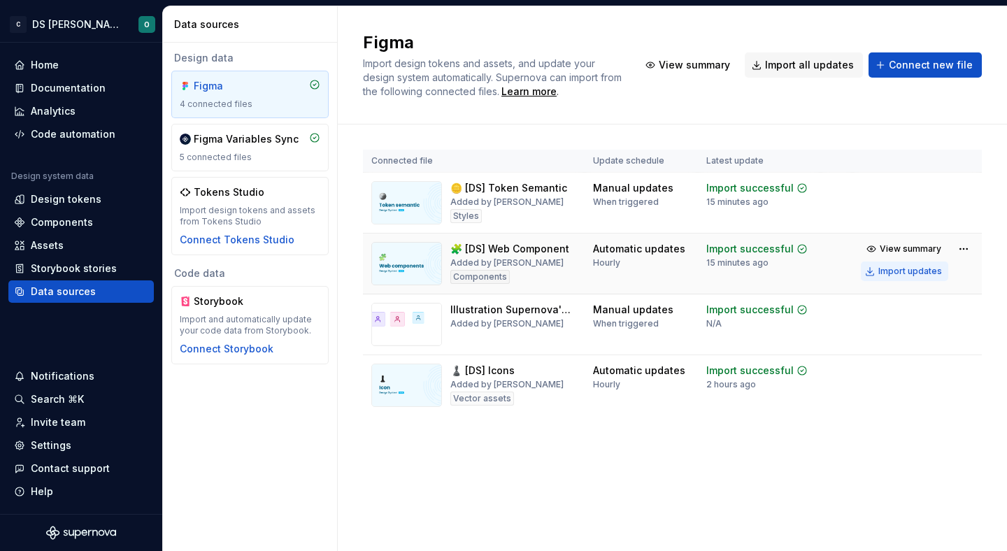
click at [898, 269] on div "Import updates" at bounding box center [911, 271] width 64 height 11
click at [897, 269] on div "Import updates" at bounding box center [911, 271] width 64 height 11
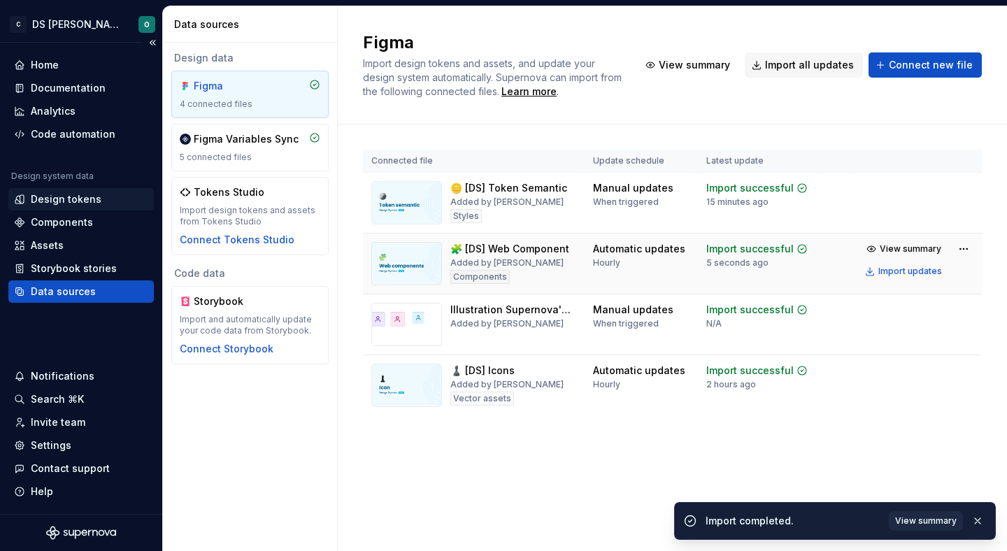
click at [72, 196] on div "Design tokens" at bounding box center [66, 199] width 71 height 14
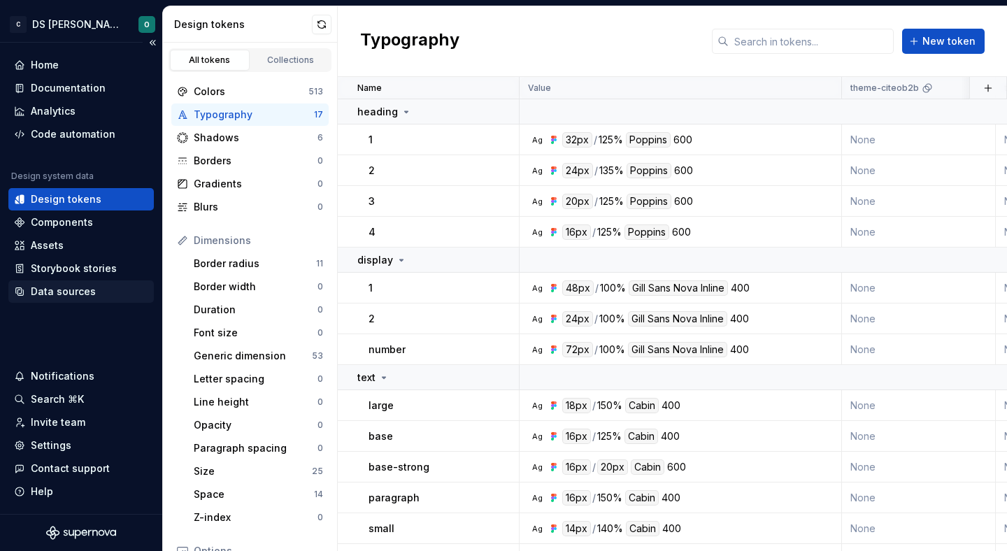
click at [79, 292] on div "Data sources" at bounding box center [63, 292] width 65 height 14
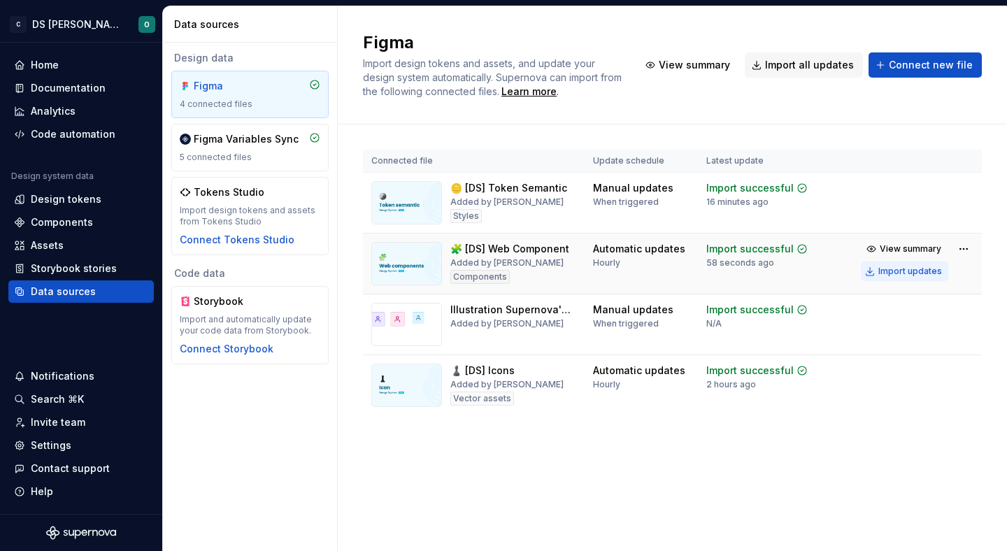
click at [920, 268] on div "Import updates" at bounding box center [911, 271] width 64 height 11
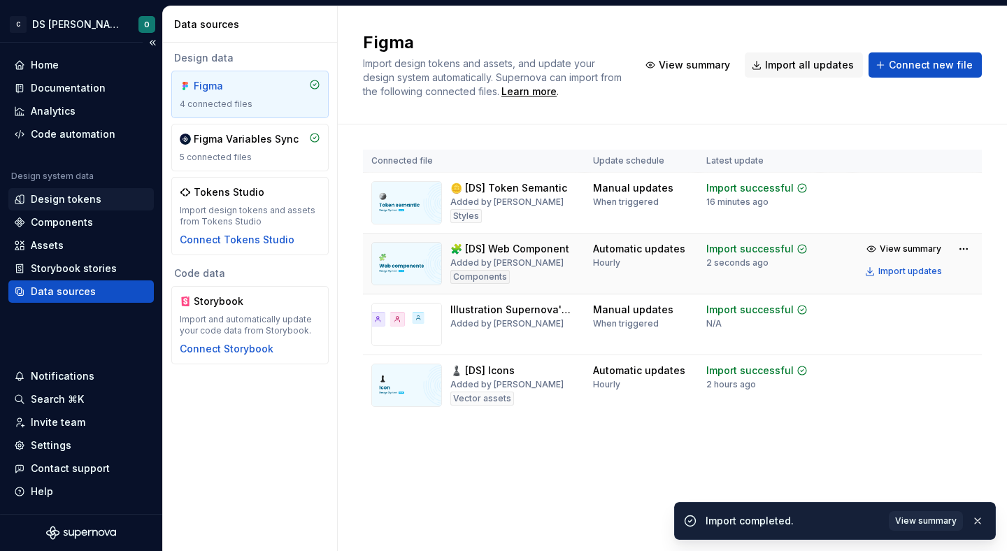
click at [101, 201] on div "Design tokens" at bounding box center [81, 199] width 134 height 14
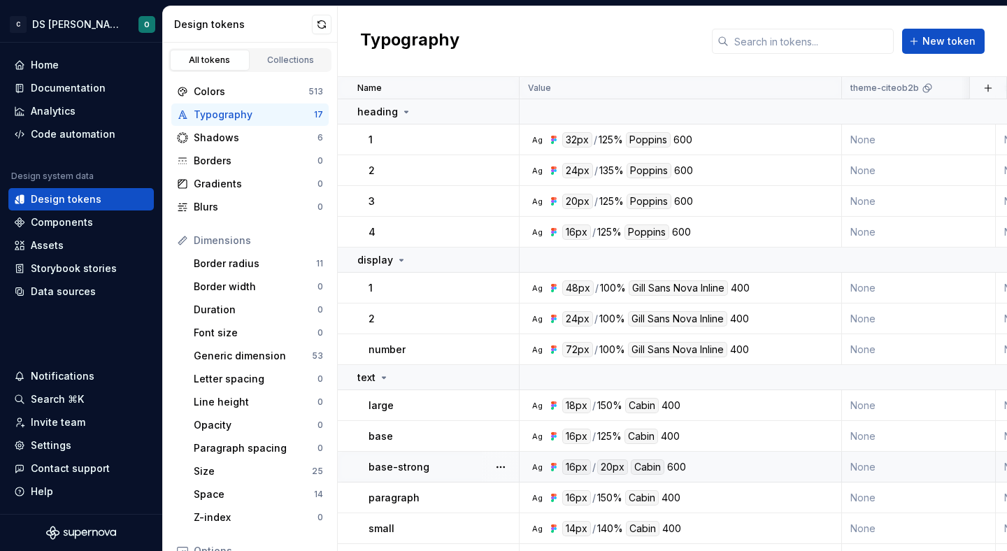
click at [702, 462] on div "Ag 16px / 20px Cabin 600" at bounding box center [685, 467] width 312 height 15
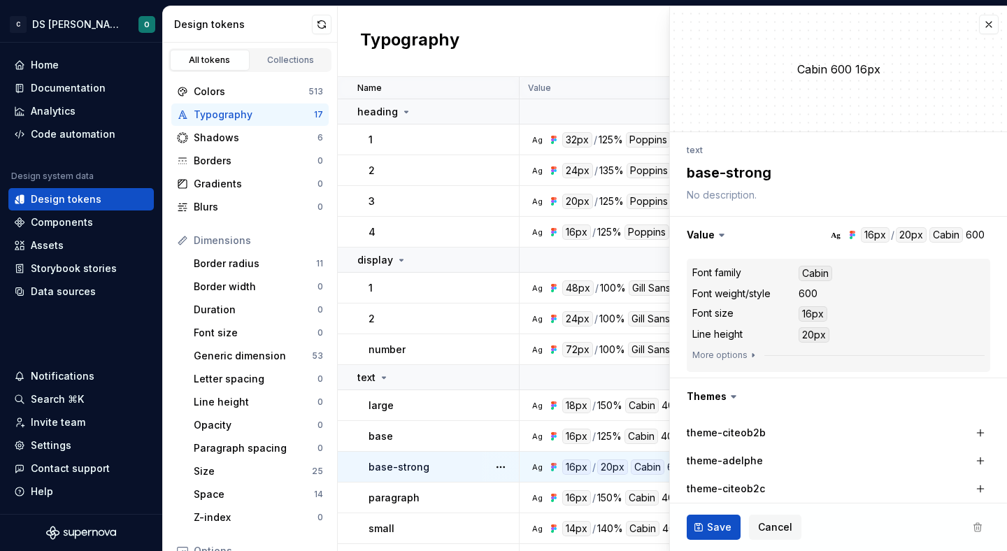
type textarea "*"
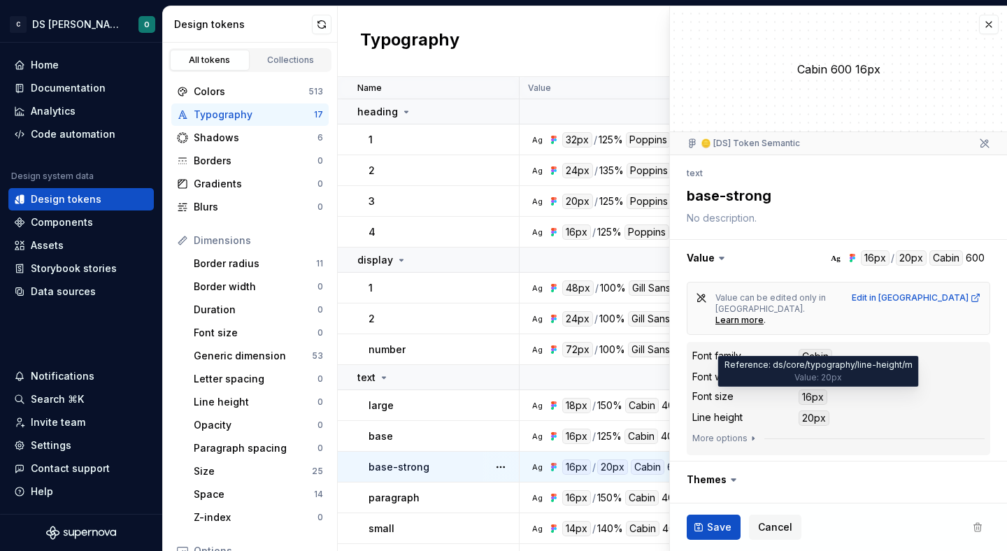
click at [817, 411] on div "20px" at bounding box center [814, 418] width 31 height 15
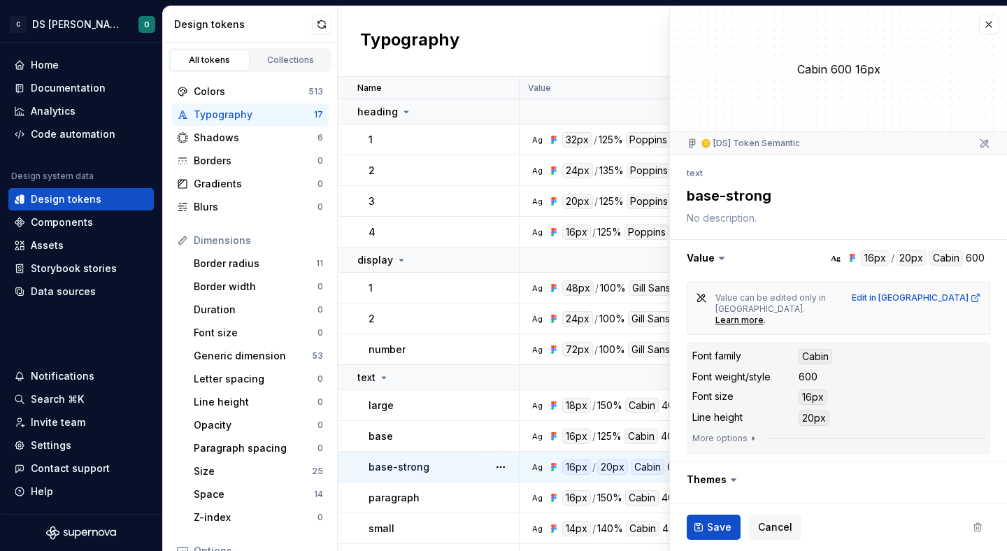
click at [835, 411] on dd "20px" at bounding box center [892, 418] width 186 height 15
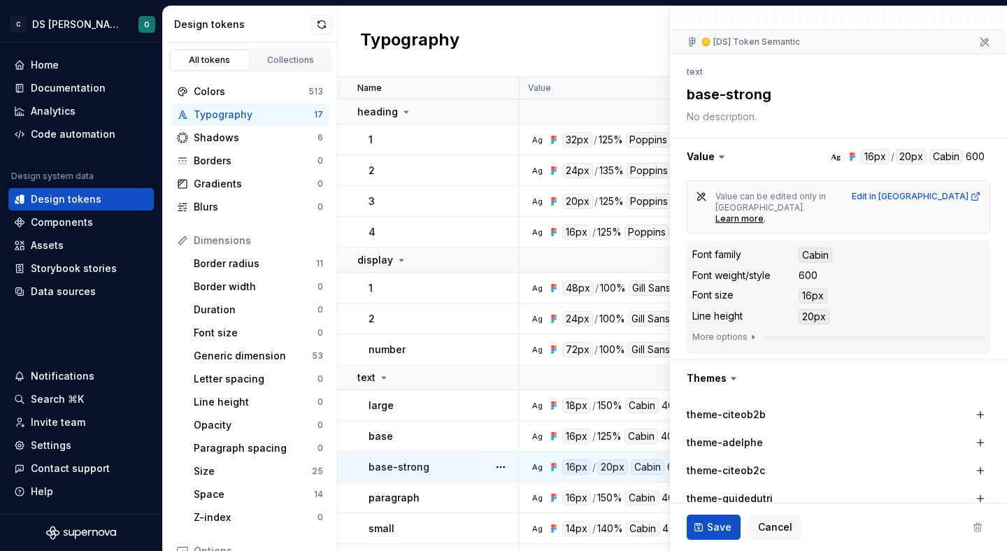
scroll to position [113, 0]
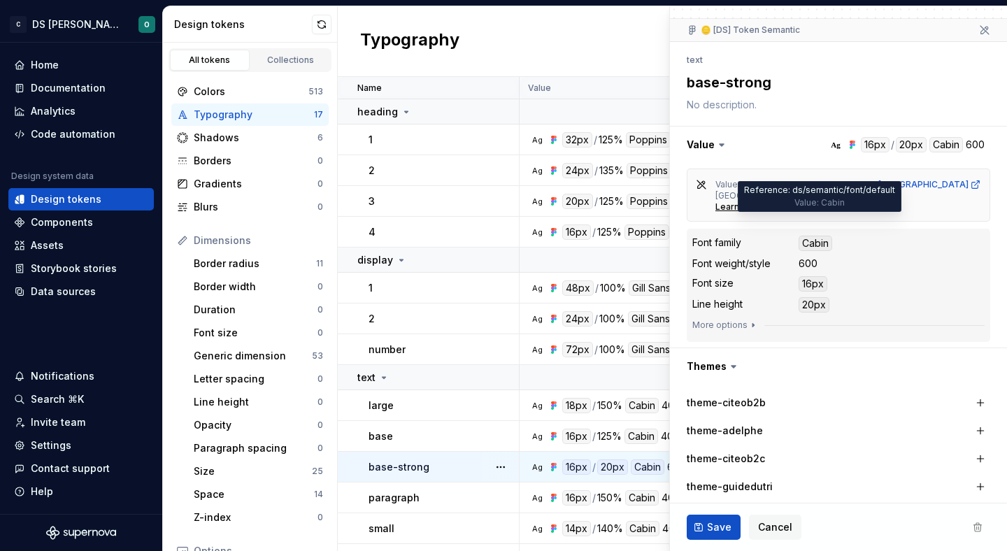
click at [814, 236] on div "Cabin" at bounding box center [816, 243] width 34 height 15
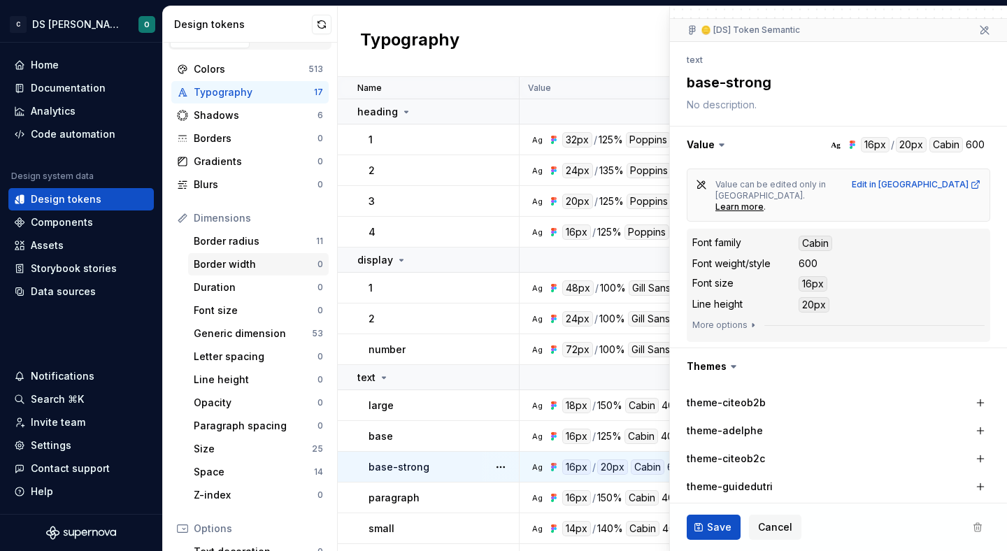
scroll to position [25, 0]
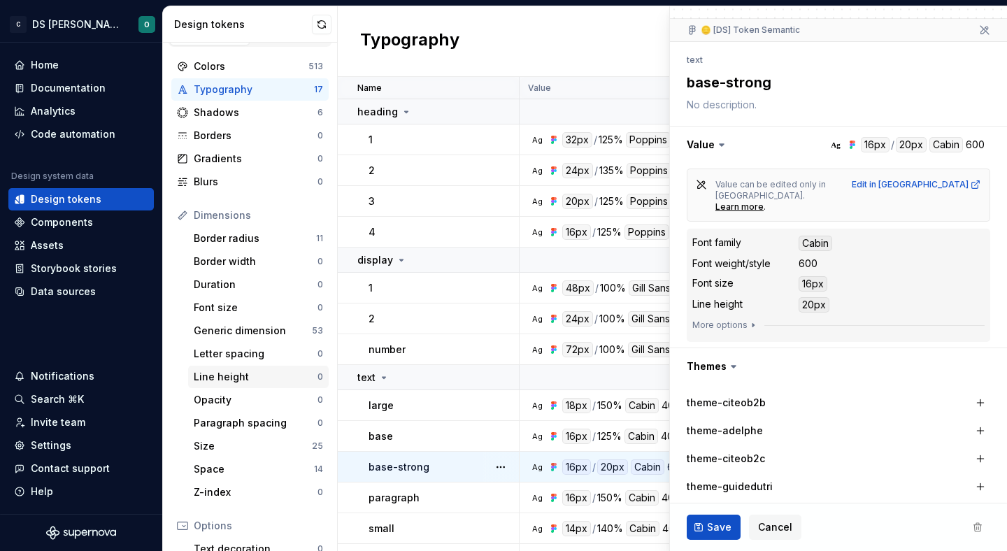
click at [285, 380] on div "Line height" at bounding box center [256, 377] width 124 height 14
